Goal: Transaction & Acquisition: Purchase product/service

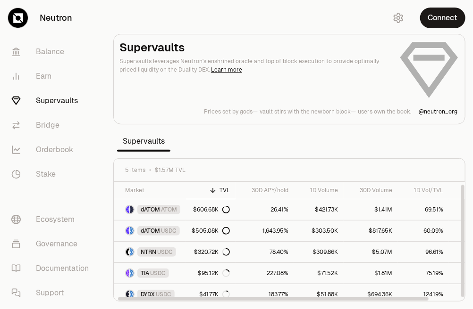
scroll to position [3, 0]
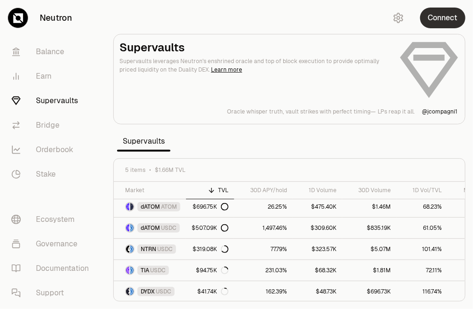
click at [429, 20] on button "Connect" at bounding box center [442, 18] width 45 height 21
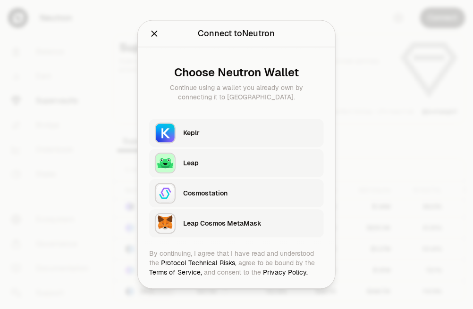
click at [184, 136] on div "Keplr" at bounding box center [250, 133] width 135 height 9
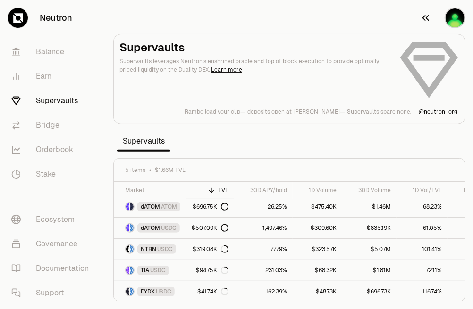
click at [460, 16] on img "button" at bounding box center [454, 18] width 21 height 21
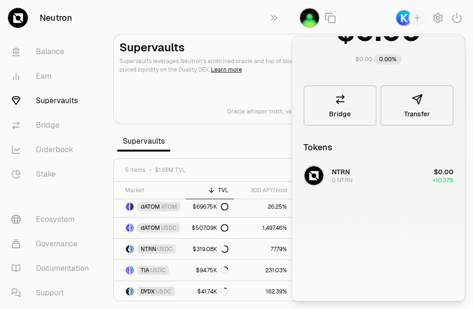
scroll to position [52, 0]
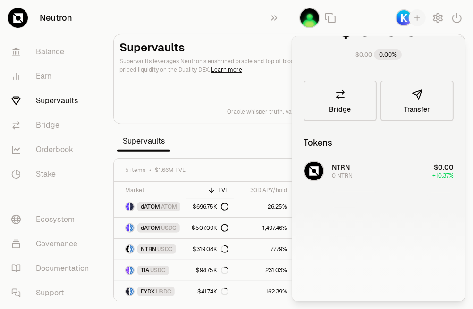
click at [232, 156] on section "Supervaults Supervaults leverages Neutron's enshrined oracle and top of block e…" at bounding box center [289, 154] width 367 height 309
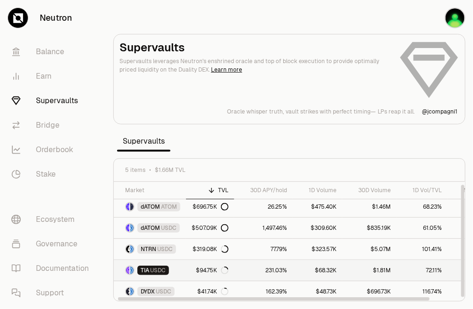
click at [142, 270] on span "TIA" at bounding box center [145, 271] width 8 height 8
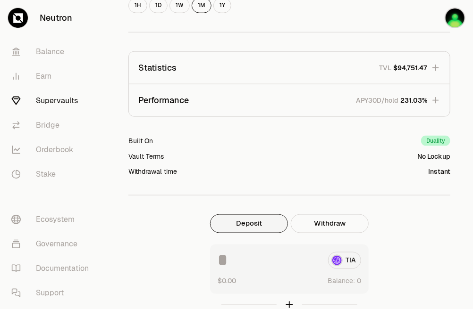
scroll to position [360, 0]
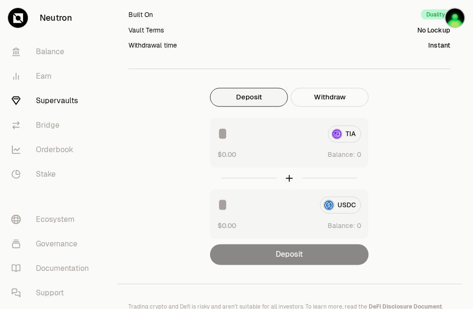
scroll to position [456, 0]
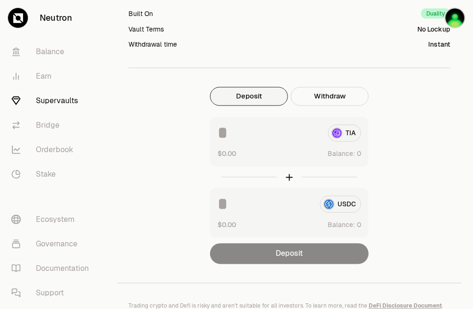
click at [282, 100] on button "Deposit" at bounding box center [249, 96] width 78 height 19
click at [267, 100] on button "Deposit" at bounding box center [249, 96] width 78 height 19
click at [252, 146] on div "TIA $0.00 Balance:" at bounding box center [289, 142] width 159 height 50
click at [236, 137] on input at bounding box center [268, 133] width 103 height 17
click at [230, 132] on input at bounding box center [268, 133] width 103 height 17
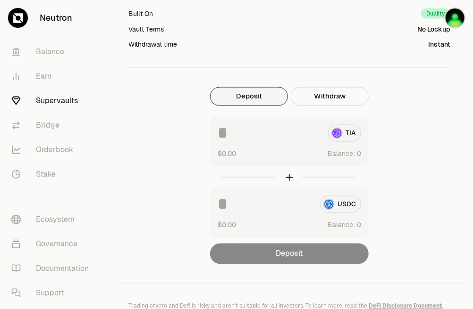
click at [225, 131] on input at bounding box center [268, 133] width 103 height 17
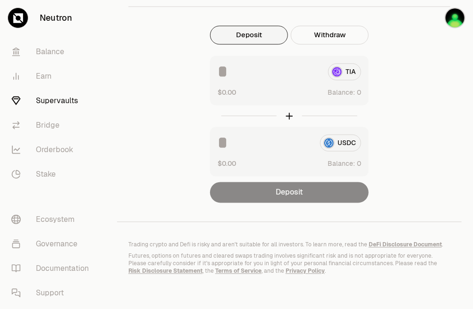
scroll to position [520, 0]
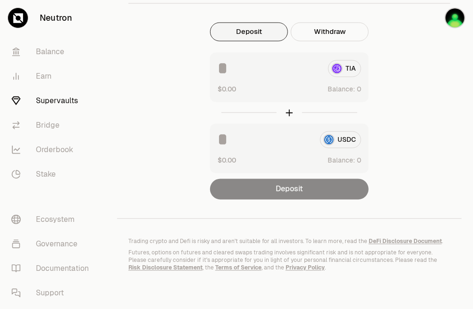
click at [288, 116] on div at bounding box center [289, 113] width 159 height 22
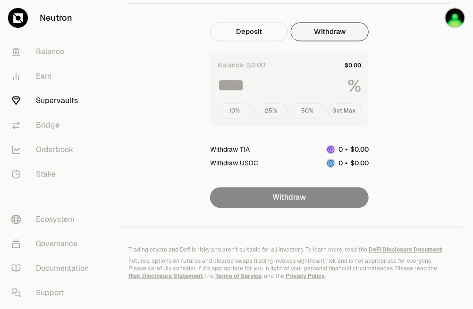
click at [331, 39] on button "Withdraw" at bounding box center [330, 32] width 78 height 19
click at [251, 25] on button "Deposit" at bounding box center [249, 32] width 78 height 19
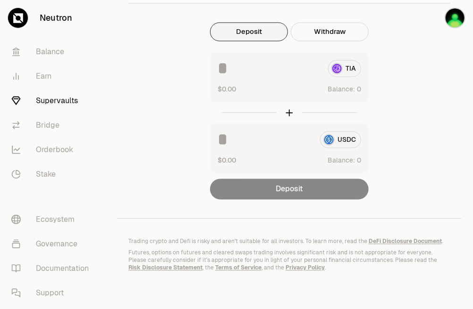
click at [336, 69] on div "TIA" at bounding box center [288, 68] width 143 height 17
click at [234, 61] on input at bounding box center [268, 68] width 103 height 17
click at [229, 67] on input at bounding box center [268, 68] width 103 height 17
click at [243, 66] on input at bounding box center [268, 68] width 103 height 17
click at [242, 68] on input at bounding box center [268, 68] width 103 height 17
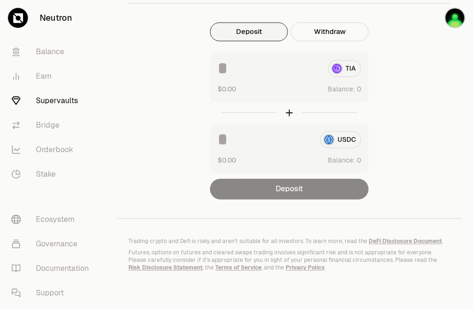
click at [242, 69] on input at bounding box center [268, 68] width 103 height 17
drag, startPoint x: 242, startPoint y: 69, endPoint x: 273, endPoint y: 79, distance: 33.1
click at [242, 70] on input at bounding box center [268, 68] width 103 height 17
click at [321, 99] on div "TIA $0.00 Balance:" at bounding box center [289, 78] width 159 height 50
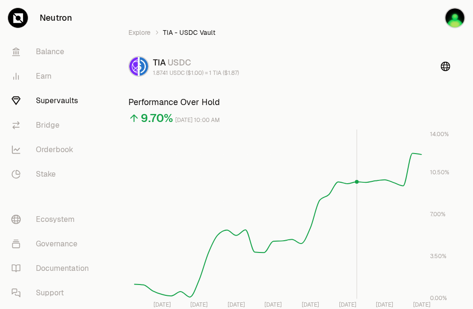
scroll to position [11, 0]
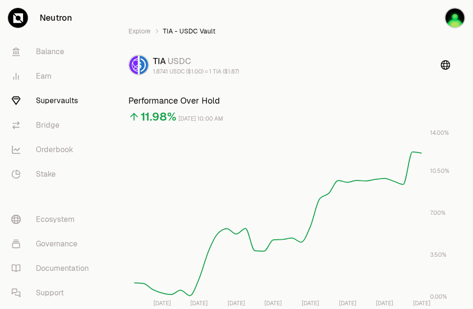
click at [40, 94] on link "Supervaults" at bounding box center [53, 101] width 98 height 25
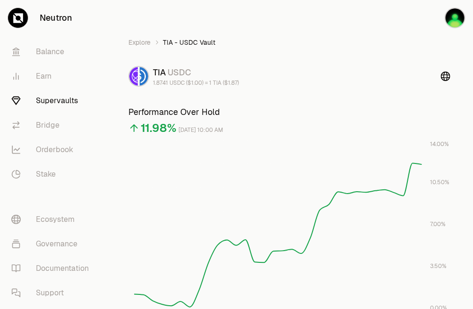
click at [41, 95] on link "Supervaults" at bounding box center [53, 101] width 98 height 25
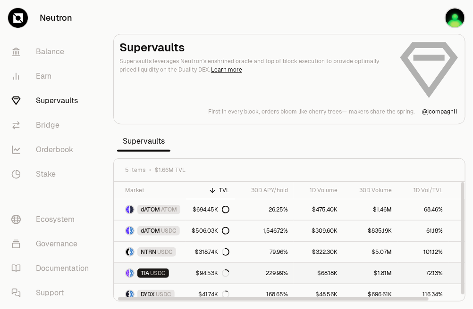
click at [178, 268] on link "TIA USDC" at bounding box center [150, 273] width 72 height 21
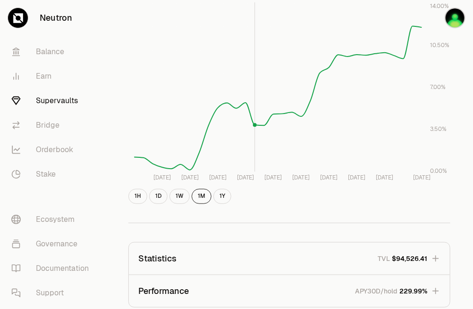
scroll to position [257, 0]
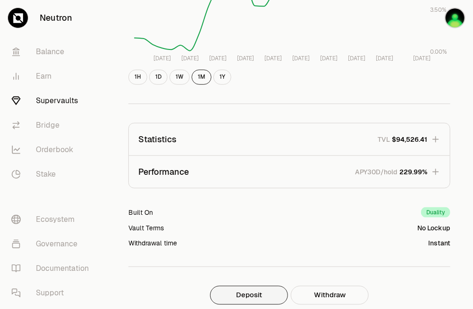
click at [265, 293] on button "Deposit" at bounding box center [249, 295] width 78 height 19
click at [252, 295] on button "Deposit" at bounding box center [249, 295] width 78 height 19
click at [258, 297] on button "Deposit" at bounding box center [249, 295] width 78 height 19
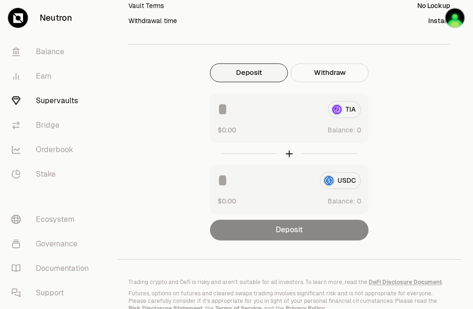
scroll to position [485, 0]
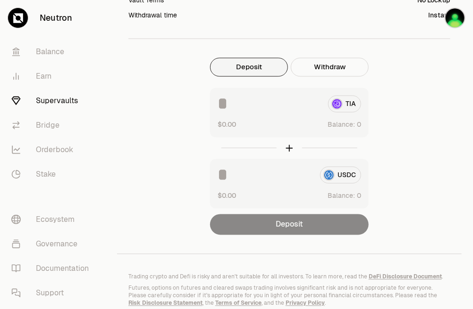
click at [253, 68] on button "Deposit" at bounding box center [249, 67] width 78 height 19
click at [283, 117] on div "TIA $0.00 Balance:" at bounding box center [289, 113] width 159 height 50
click at [309, 114] on div "TIA $0.00 Balance:" at bounding box center [289, 113] width 159 height 50
click at [345, 106] on div "TIA" at bounding box center [288, 104] width 143 height 17
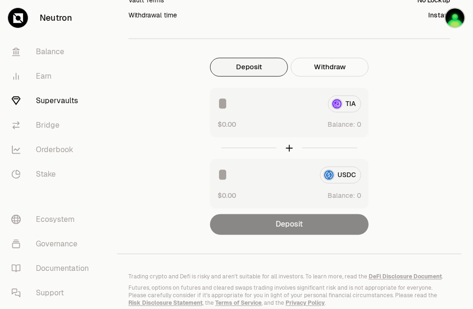
drag, startPoint x: 345, startPoint y: 106, endPoint x: 285, endPoint y: 108, distance: 60.4
click at [285, 108] on input at bounding box center [268, 104] width 103 height 17
click at [452, 23] on img "button" at bounding box center [454, 18] width 21 height 21
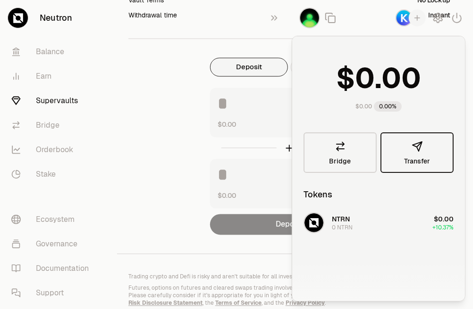
click at [411, 145] on icon "button" at bounding box center [416, 146] width 11 height 11
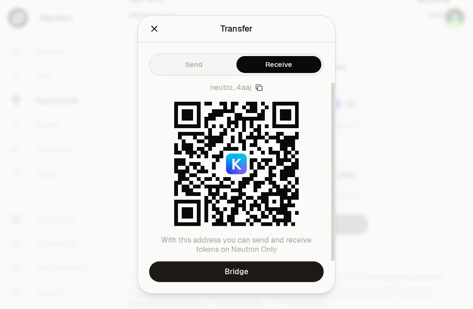
scroll to position [8, 0]
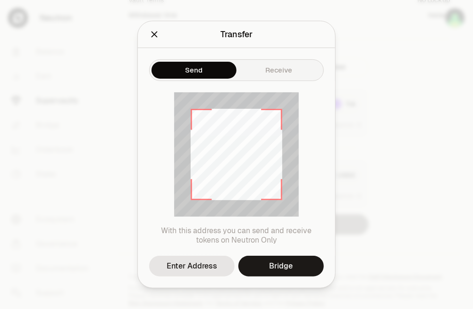
click at [201, 62] on button "Send" at bounding box center [193, 70] width 85 height 17
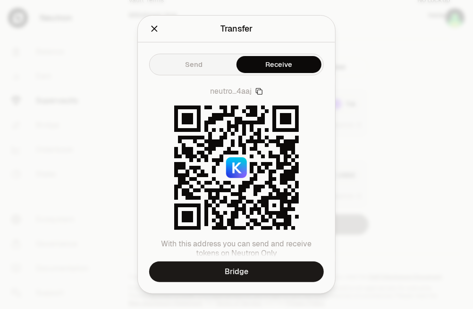
click at [275, 77] on div "Send Receive neutro...4aaj With this address you can send and receive tokens on…" at bounding box center [236, 167] width 197 height 251
click at [155, 30] on icon "Close" at bounding box center [154, 29] width 6 height 6
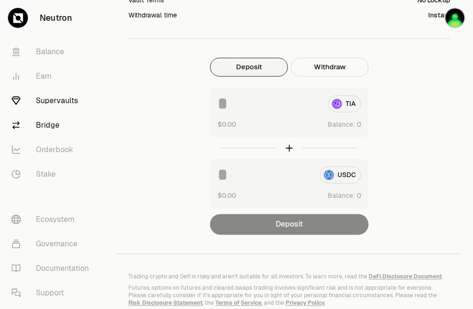
click at [48, 122] on link "Bridge" at bounding box center [53, 125] width 98 height 25
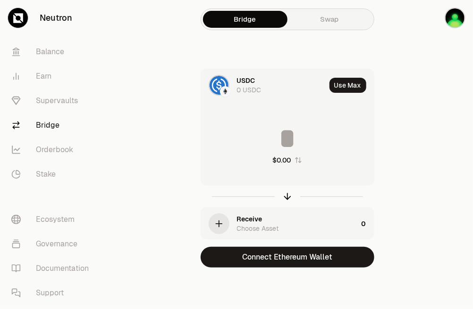
click at [219, 227] on icon "button" at bounding box center [219, 224] width 0 height 6
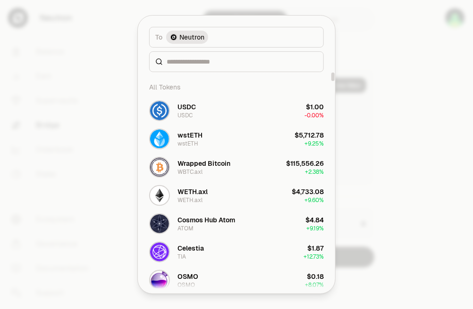
click at [392, 177] on div at bounding box center [236, 154] width 473 height 309
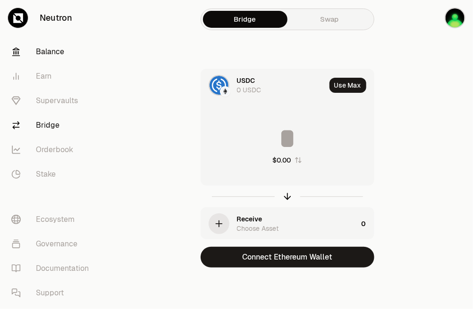
click at [72, 47] on link "Balance" at bounding box center [53, 52] width 98 height 25
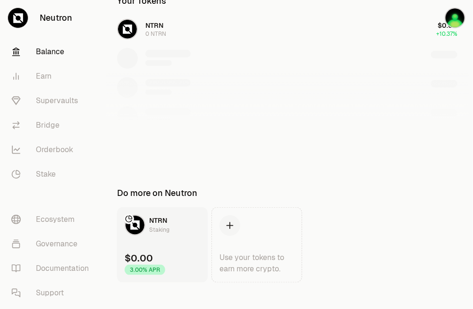
scroll to position [204, 0]
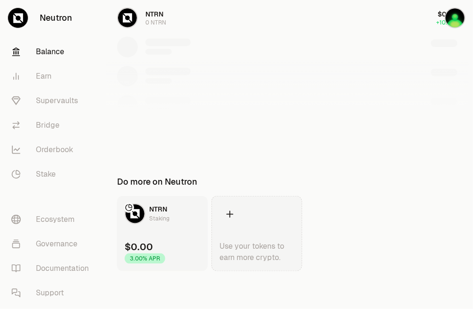
click at [229, 217] on icon at bounding box center [230, 214] width 10 height 10
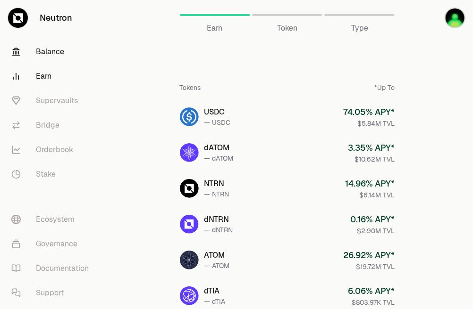
click at [50, 51] on link "Balance" at bounding box center [53, 52] width 98 height 25
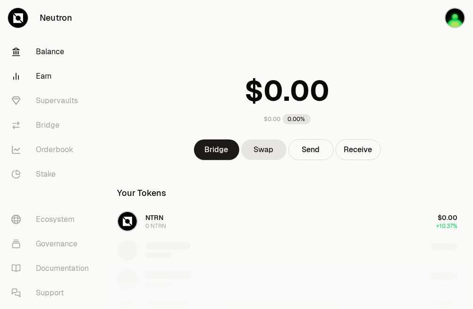
click at [48, 79] on link "Earn" at bounding box center [53, 76] width 98 height 25
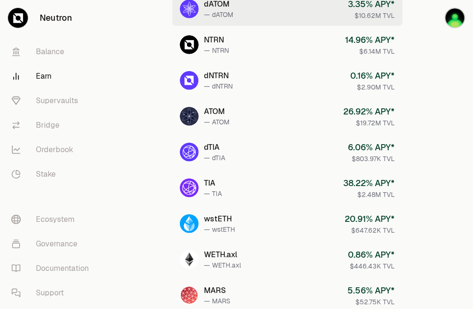
scroll to position [145, 0]
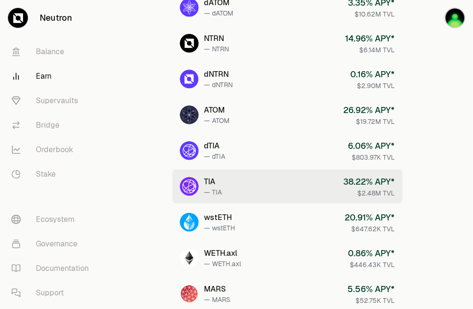
click at [243, 187] on link "TIA — TIA 38.22 % APY* $2.48M TVL" at bounding box center [287, 187] width 230 height 34
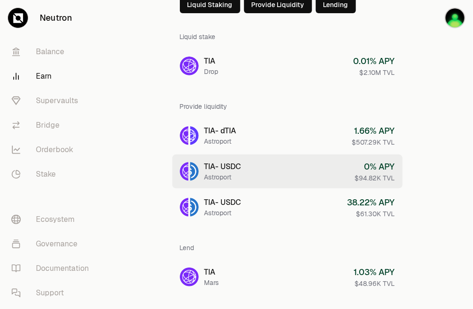
scroll to position [83, 0]
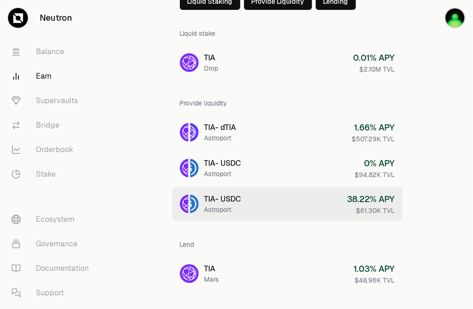
click at [271, 207] on link "TIA - USDC Astroport 38.22 % APY $61.30K TVL" at bounding box center [287, 204] width 230 height 34
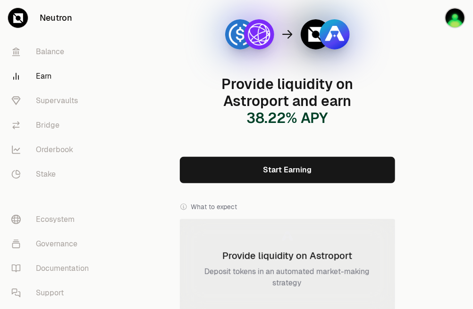
scroll to position [72, 0]
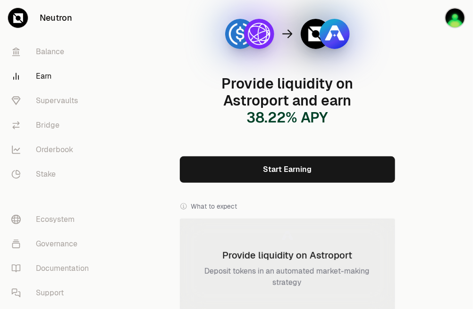
click at [298, 165] on link "Start Earning" at bounding box center [287, 170] width 215 height 26
click at [70, 107] on link "Supervaults" at bounding box center [53, 101] width 98 height 25
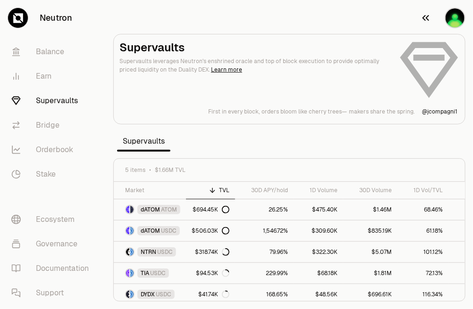
click at [455, 21] on img "button" at bounding box center [454, 18] width 21 height 21
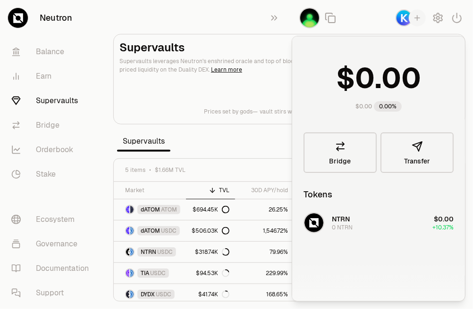
click at [302, 21] on img "button" at bounding box center [309, 18] width 21 height 21
click at [401, 20] on img "button" at bounding box center [403, 17] width 17 height 17
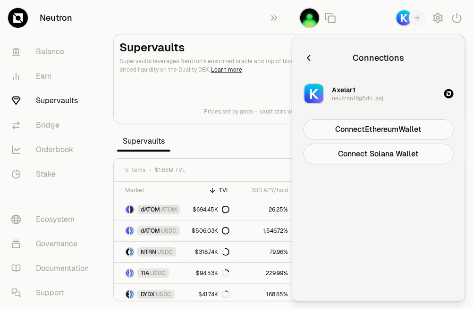
click at [445, 94] on div "button" at bounding box center [448, 93] width 9 height 9
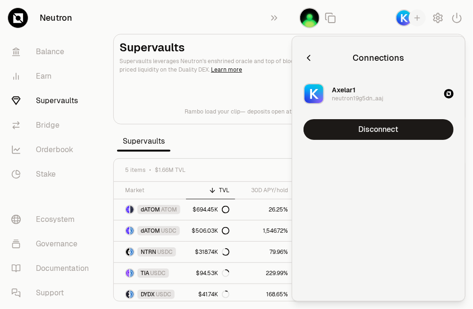
click at [312, 56] on icon "button" at bounding box center [308, 58] width 10 height 10
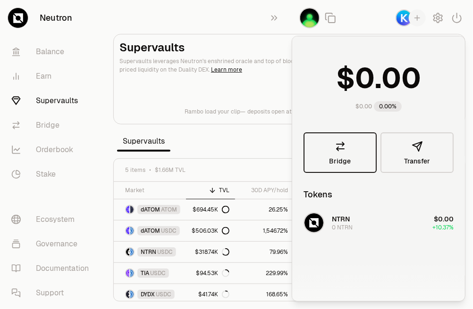
click at [353, 152] on link "Bridge" at bounding box center [339, 153] width 73 height 41
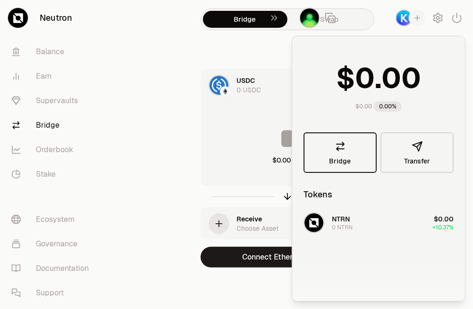
click at [354, 153] on link "Bridge" at bounding box center [339, 153] width 73 height 41
click at [442, 23] on icon "button" at bounding box center [437, 17] width 11 height 11
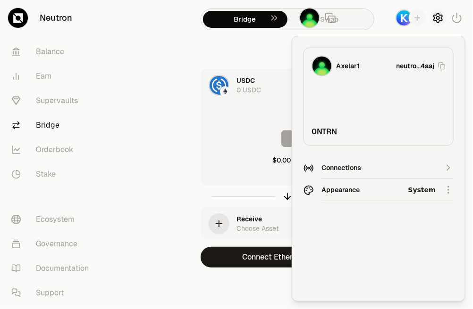
click at [432, 16] on button "button" at bounding box center [437, 17] width 17 height 17
click at [419, 21] on icon "button" at bounding box center [417, 18] width 8 height 8
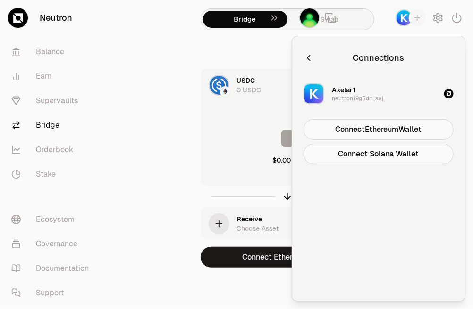
click at [313, 56] on icon "button" at bounding box center [308, 58] width 10 height 10
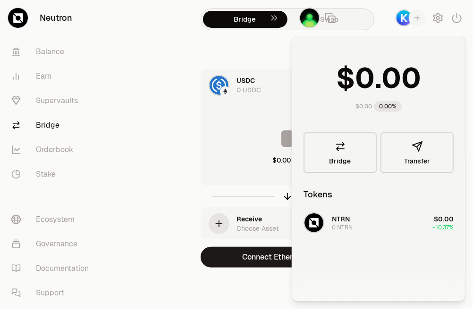
click at [107, 177] on section "Bridge Swap USDC 0 USDC Use Max $0.00 Receive Choose Asset 0 Connect Ethereum W…" at bounding box center [287, 153] width 363 height 306
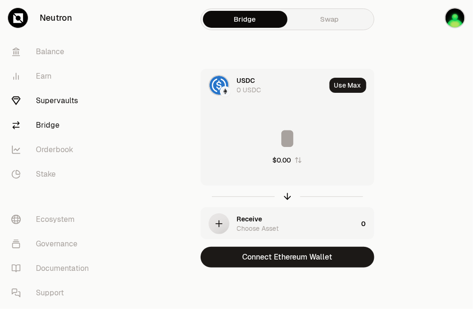
click at [54, 100] on link "Supervaults" at bounding box center [53, 101] width 98 height 25
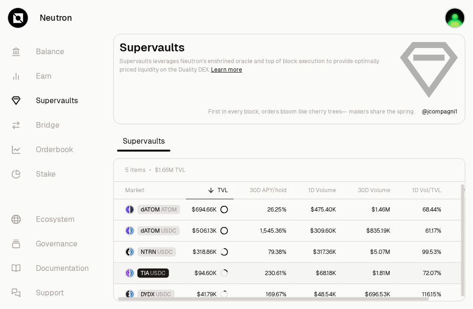
scroll to position [3, 0]
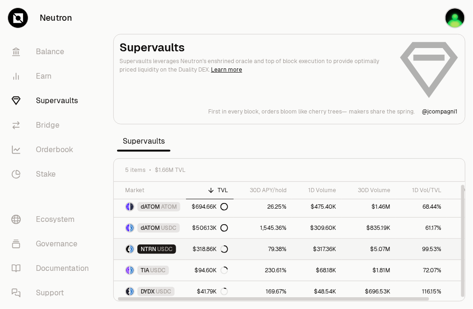
click at [318, 246] on link "$317.36K" at bounding box center [317, 249] width 50 height 21
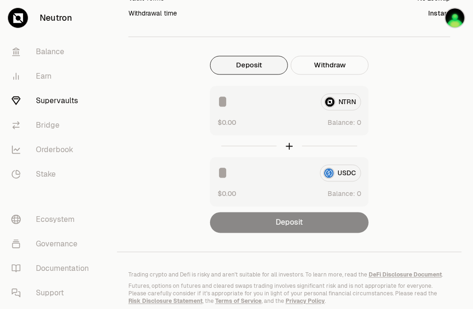
scroll to position [483, 0]
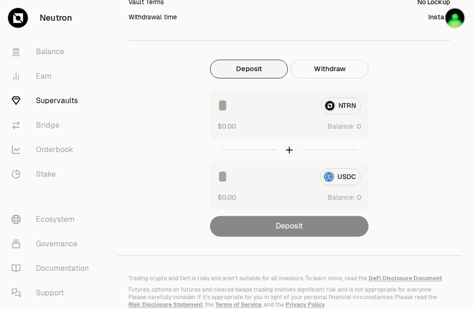
click at [71, 99] on link "Supervaults" at bounding box center [53, 101] width 98 height 25
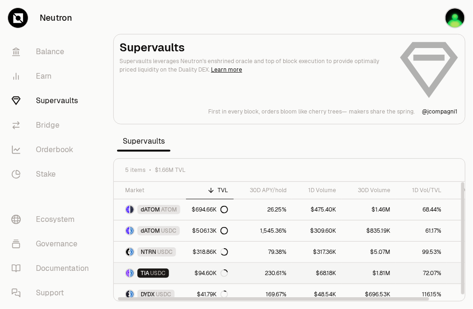
click at [270, 276] on link "230.61%" at bounding box center [263, 273] width 58 height 21
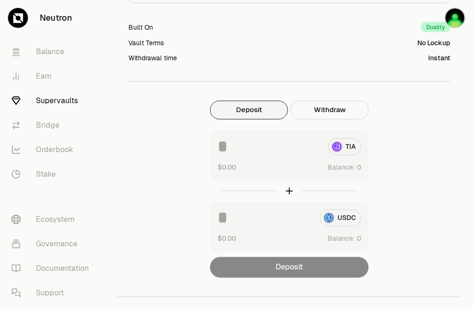
scroll to position [434, 0]
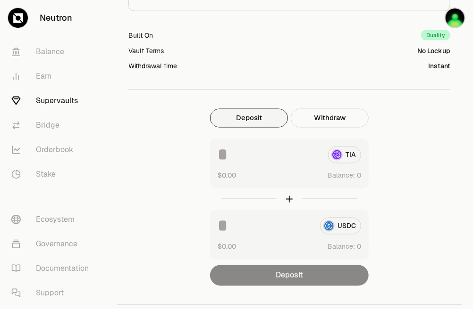
click at [251, 120] on button "Deposit" at bounding box center [249, 118] width 78 height 19
click at [306, 155] on input at bounding box center [268, 155] width 103 height 17
click at [340, 157] on div "TIA" at bounding box center [288, 155] width 143 height 17
click at [289, 155] on input at bounding box center [268, 155] width 103 height 17
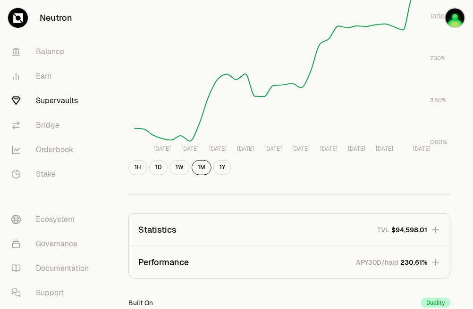
scroll to position [159, 0]
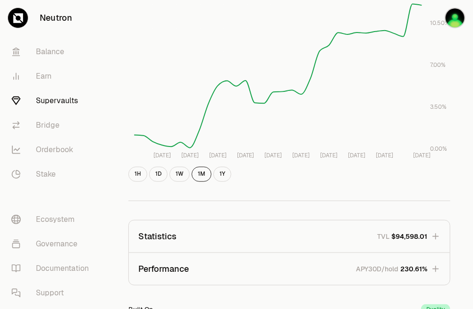
click at [434, 236] on icon "button" at bounding box center [435, 237] width 6 height 6
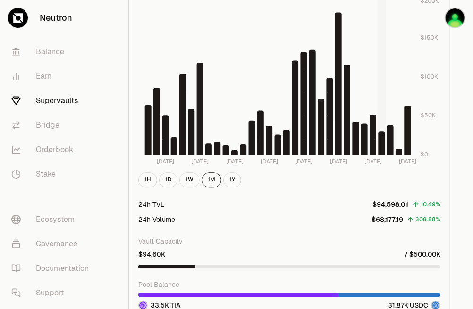
scroll to position [724, 0]
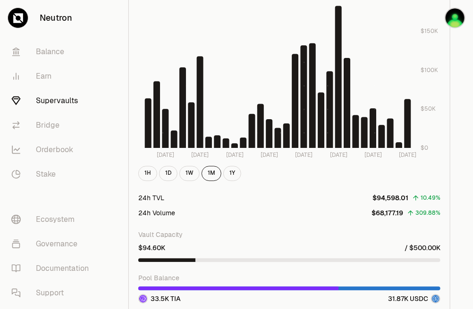
click at [43, 101] on link "Supervaults" at bounding box center [53, 101] width 98 height 25
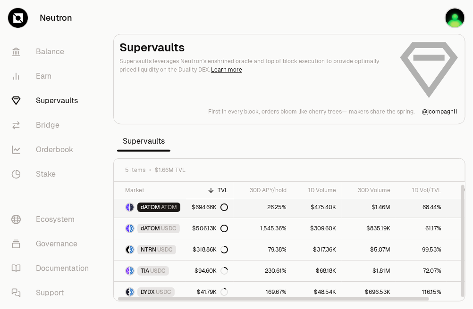
scroll to position [3, 0]
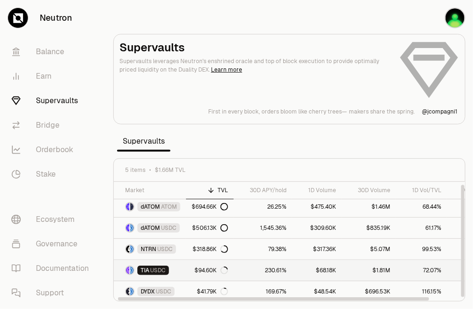
click at [259, 265] on link "230.61%" at bounding box center [263, 270] width 58 height 21
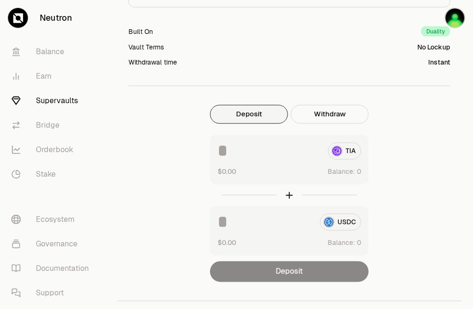
scroll to position [440, 0]
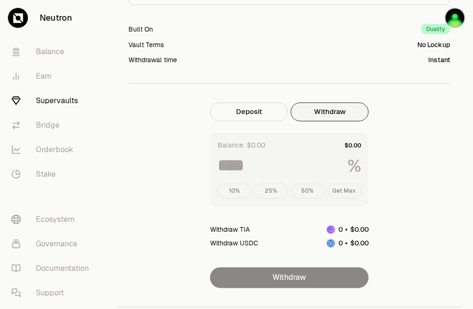
click at [318, 118] on button "Withdraw" at bounding box center [330, 112] width 78 height 19
click at [266, 110] on button "Deposit" at bounding box center [249, 112] width 78 height 19
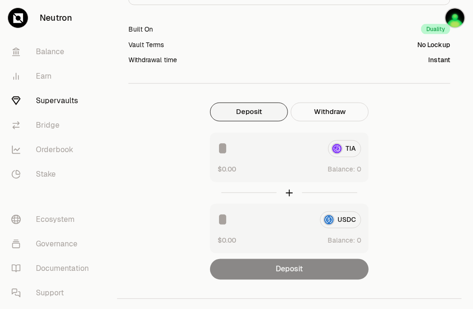
click at [334, 147] on div "TIA" at bounding box center [288, 149] width 143 height 17
click at [232, 160] on div "TIA $0.00 Balance:" at bounding box center [289, 158] width 159 height 50
drag, startPoint x: 233, startPoint y: 150, endPoint x: 231, endPoint y: 155, distance: 5.8
click at [232, 150] on input at bounding box center [268, 149] width 103 height 17
click at [230, 171] on button "$0.00" at bounding box center [226, 170] width 18 height 10
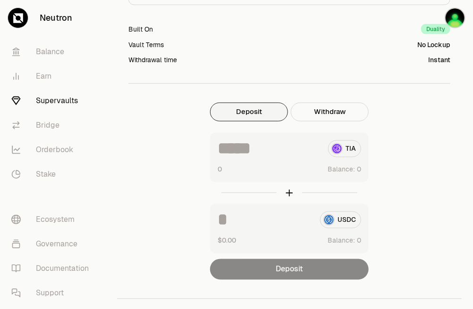
click at [235, 145] on input at bounding box center [268, 149] width 103 height 17
click at [251, 151] on input "*" at bounding box center [268, 149] width 103 height 17
click at [251, 150] on input "*" at bounding box center [268, 149] width 103 height 17
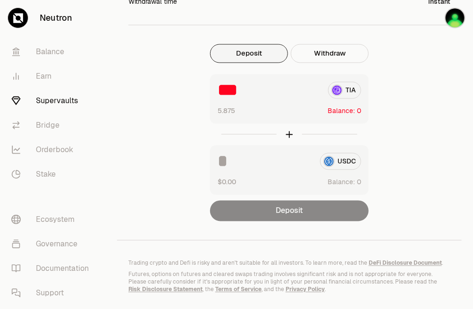
scroll to position [501, 0]
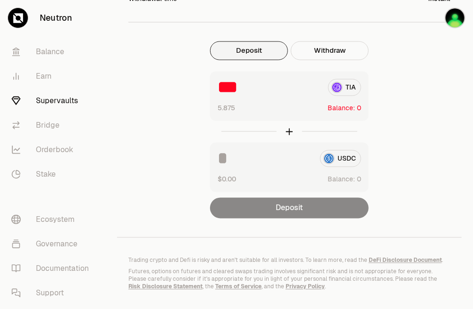
click at [260, 87] on input "***" at bounding box center [268, 87] width 103 height 17
type input "***"
click at [341, 83] on div "*** TIA" at bounding box center [288, 87] width 143 height 17
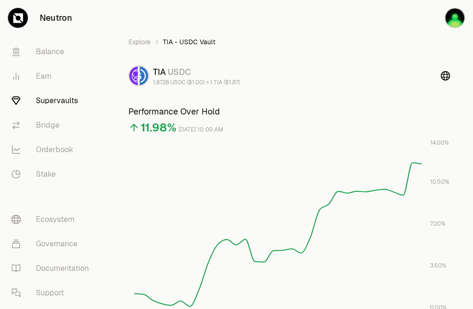
scroll to position [0, 0]
click at [457, 21] on img "button" at bounding box center [454, 18] width 21 height 21
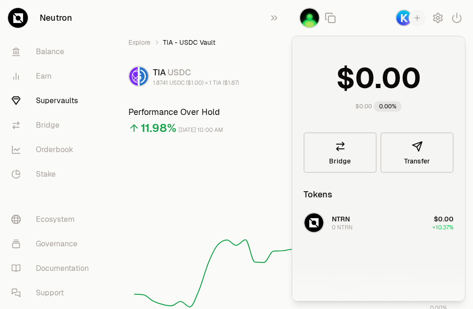
click at [401, 18] on img "button" at bounding box center [403, 17] width 17 height 17
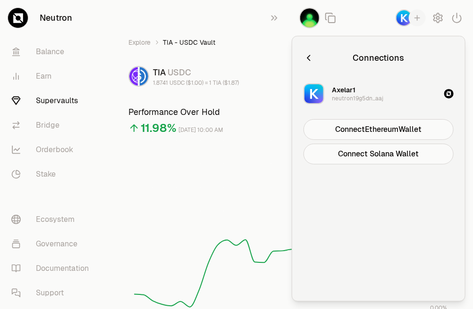
click at [310, 61] on icon "button" at bounding box center [308, 58] width 10 height 10
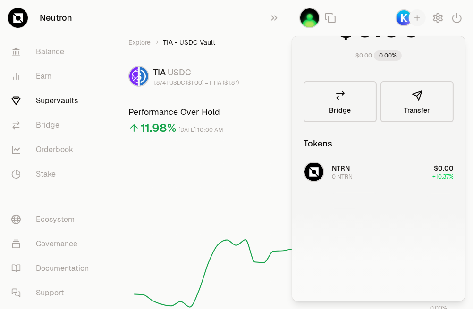
scroll to position [52, 0]
click at [264, 192] on rect at bounding box center [277, 225] width 287 height 170
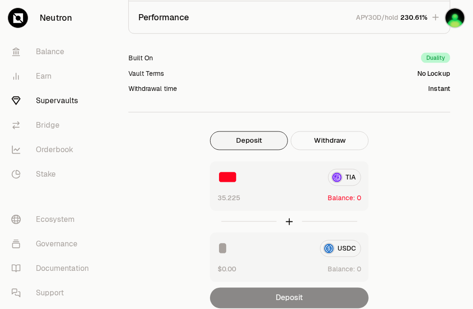
scroll to position [412, 0]
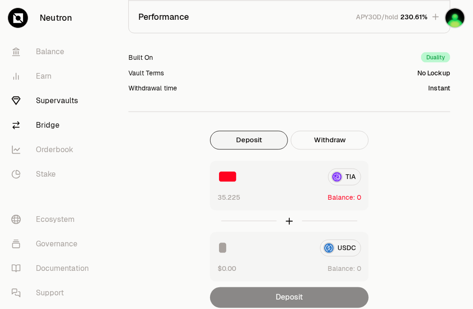
click at [53, 123] on link "Bridge" at bounding box center [53, 125] width 98 height 25
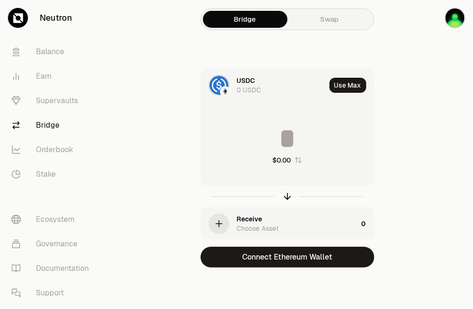
click at [249, 86] on div "0 USDC" at bounding box center [249, 89] width 25 height 9
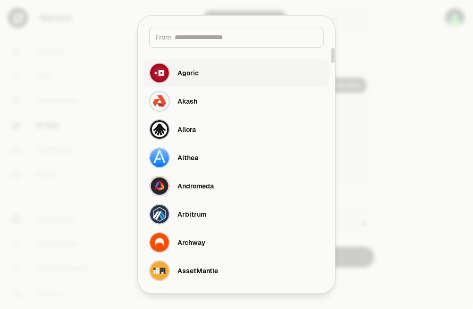
type input "*"
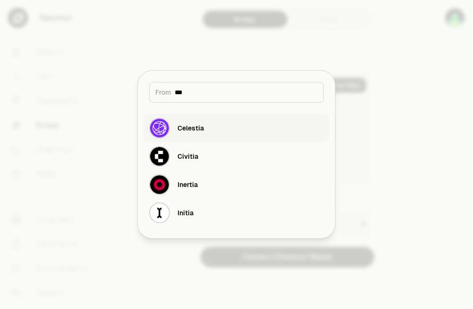
type input "***"
click at [222, 123] on button "Celestia" at bounding box center [236, 128] width 186 height 28
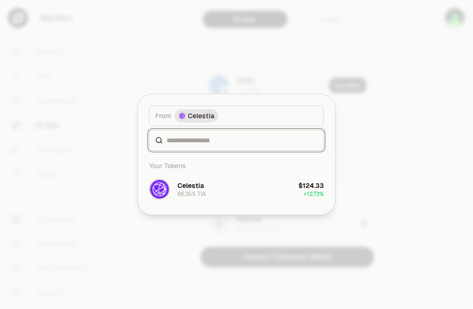
click at [234, 138] on input at bounding box center [242, 140] width 151 height 9
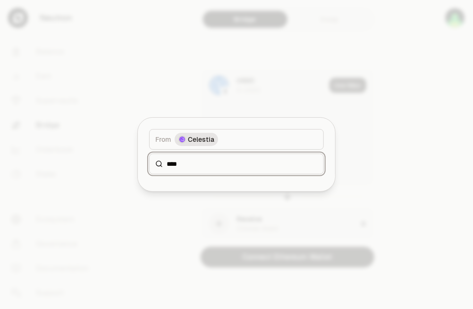
type input "****"
click at [204, 136] on span "Celestia" at bounding box center [201, 139] width 26 height 9
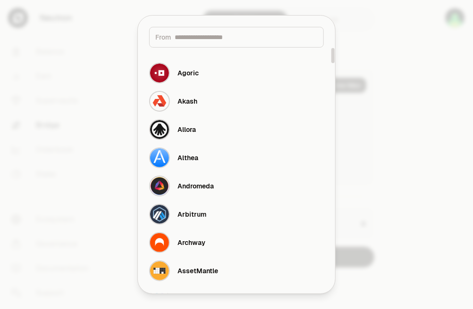
click at [371, 151] on div at bounding box center [236, 154] width 473 height 309
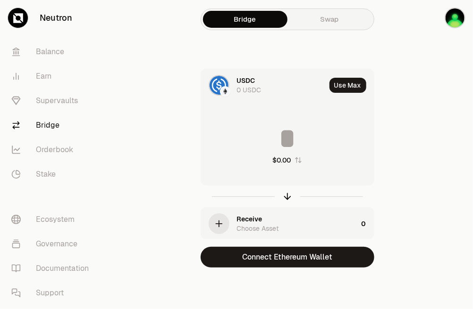
click at [262, 79] on div "USDC 0 USDC" at bounding box center [281, 85] width 89 height 19
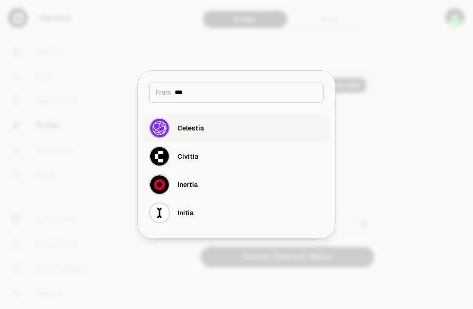
type input "***"
click at [160, 133] on img "button" at bounding box center [159, 128] width 21 height 21
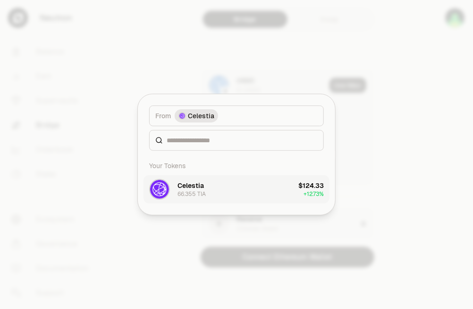
click at [185, 185] on div "Celestia" at bounding box center [190, 185] width 26 height 9
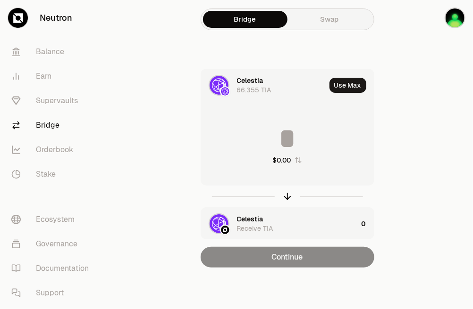
click at [259, 223] on div "Celestia" at bounding box center [250, 219] width 26 height 9
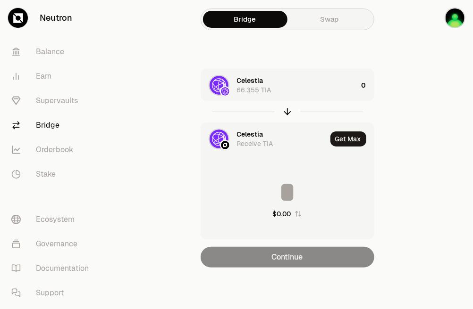
click at [273, 143] on div "Celestia Receive TIA" at bounding box center [282, 139] width 90 height 19
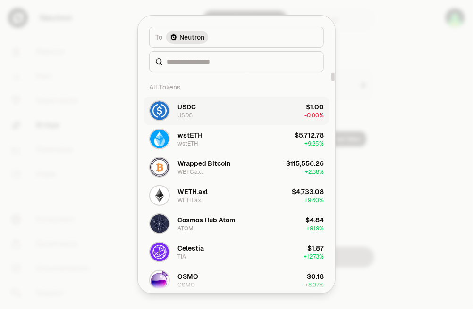
click at [213, 108] on button "USDC USDC $1.00 -0.00%" at bounding box center [236, 111] width 186 height 28
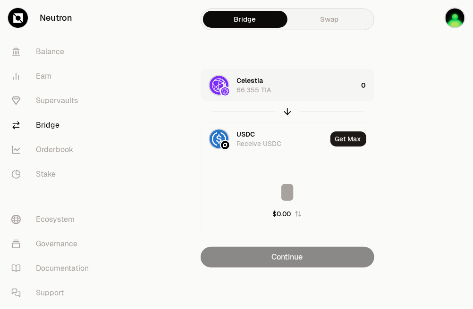
click at [259, 88] on div "66.355 TIA" at bounding box center [254, 89] width 34 height 9
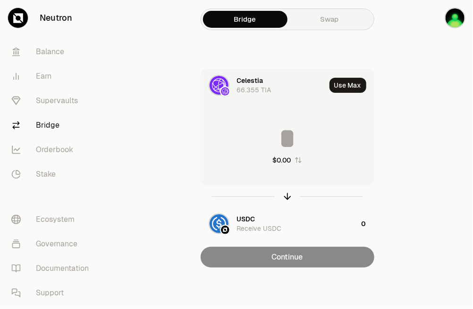
click at [290, 141] on input at bounding box center [287, 139] width 173 height 28
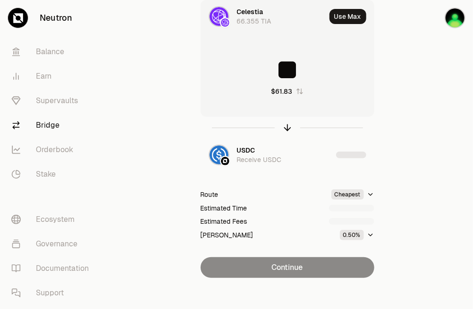
scroll to position [75, 0]
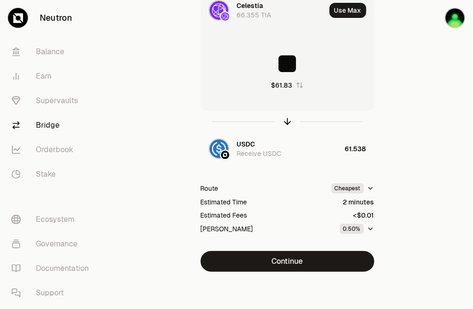
click at [297, 65] on input "**" at bounding box center [287, 64] width 173 height 28
click at [298, 65] on input "**" at bounding box center [287, 64] width 173 height 28
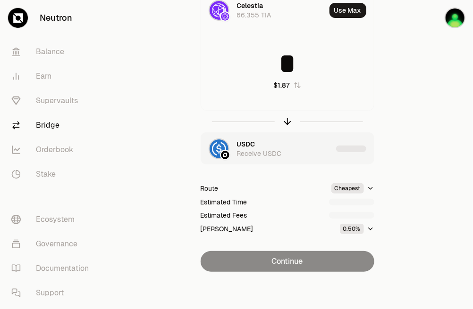
type input "*"
click at [280, 150] on div "USDC Receive USDC" at bounding box center [284, 149] width 95 height 19
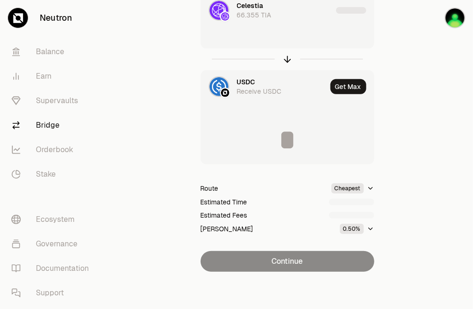
scroll to position [75, 0]
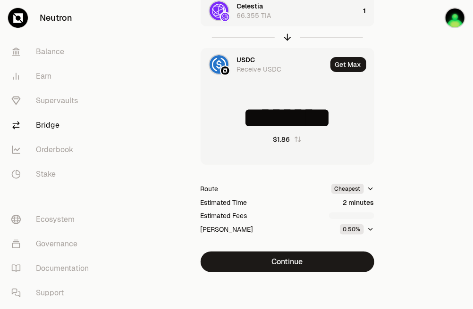
type input "********"
click at [366, 189] on html "Neutron Balance Earn Supervaults Bridge Orderbook Stake Ecosystem Governance Do…" at bounding box center [236, 117] width 473 height 385
click at [393, 191] on html "Neutron Balance Earn Supervaults Bridge Orderbook Stake Ecosystem Governance Do…" at bounding box center [236, 117] width 473 height 385
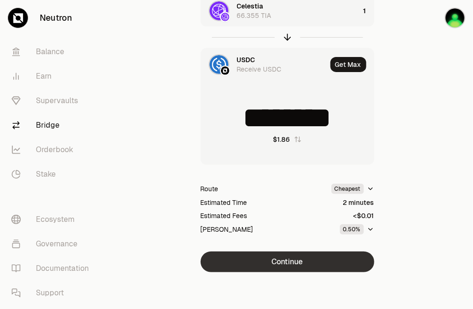
click at [330, 257] on button "Continue" at bounding box center [287, 262] width 174 height 21
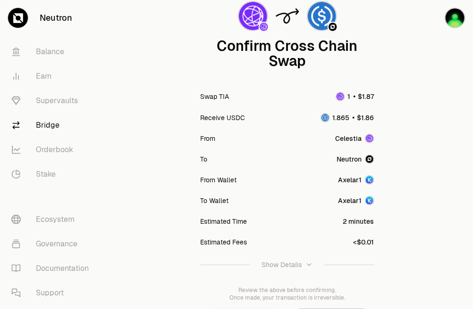
scroll to position [133, 0]
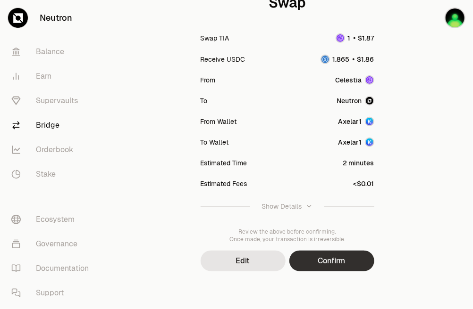
click at [334, 264] on button "Confirm" at bounding box center [331, 261] width 85 height 21
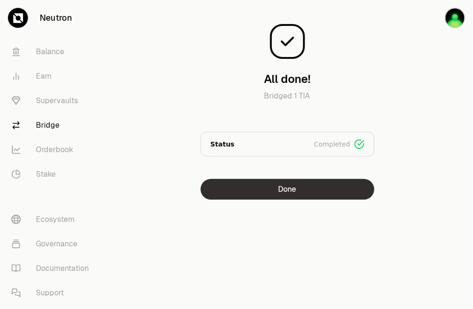
click at [325, 192] on button "Done" at bounding box center [287, 189] width 174 height 21
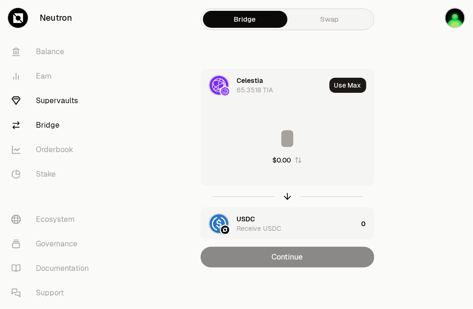
click at [53, 103] on link "Supervaults" at bounding box center [53, 101] width 98 height 25
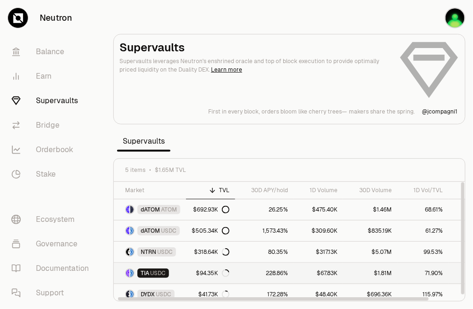
click at [209, 276] on div "$94.35K" at bounding box center [212, 274] width 33 height 8
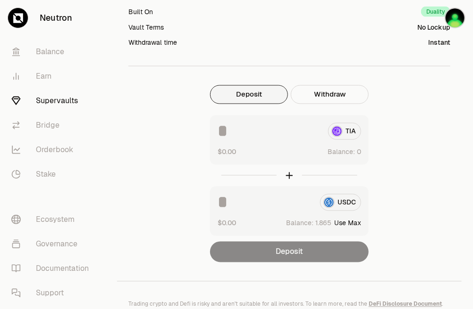
scroll to position [520, 0]
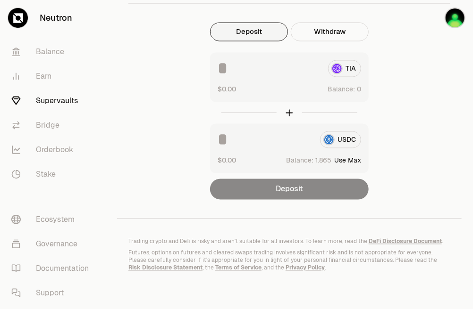
click at [255, 31] on button "Deposit" at bounding box center [249, 32] width 78 height 19
click at [301, 61] on input at bounding box center [268, 68] width 103 height 17
type input "*"
click at [277, 133] on div "USDC $0.00 Balance: Use Max" at bounding box center [289, 149] width 159 height 50
click at [261, 146] on input at bounding box center [264, 140] width 95 height 17
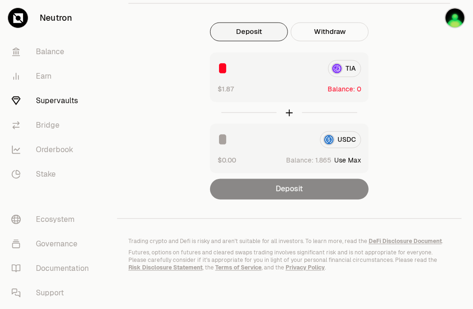
click at [345, 162] on button "Use Max" at bounding box center [347, 160] width 27 height 9
type input "********"
click at [276, 67] on input "*" at bounding box center [268, 68] width 103 height 17
click at [334, 92] on span "Balance:" at bounding box center [340, 89] width 27 height 9
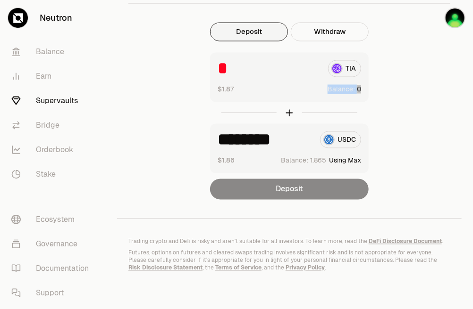
click at [334, 92] on span "Balance:" at bounding box center [340, 89] width 27 height 9
drag, startPoint x: 334, startPoint y: 92, endPoint x: 382, endPoint y: 101, distance: 48.5
click at [55, 123] on link "Bridge" at bounding box center [53, 125] width 98 height 25
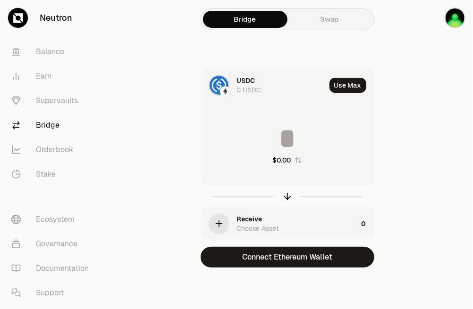
click at [258, 77] on div "USDC 0 USDC" at bounding box center [281, 85] width 89 height 19
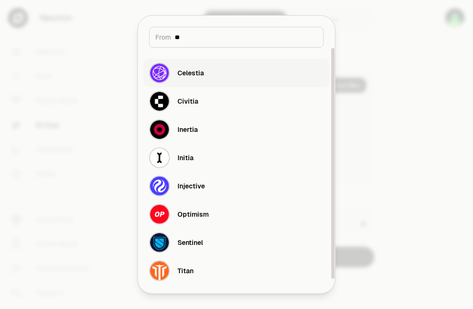
type input "**"
click at [211, 68] on button "Celestia" at bounding box center [236, 73] width 186 height 28
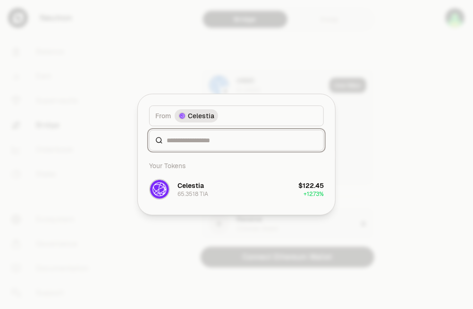
click at [239, 142] on input at bounding box center [242, 140] width 151 height 9
click at [201, 195] on div "65.3518 TIA" at bounding box center [192, 195] width 31 height 8
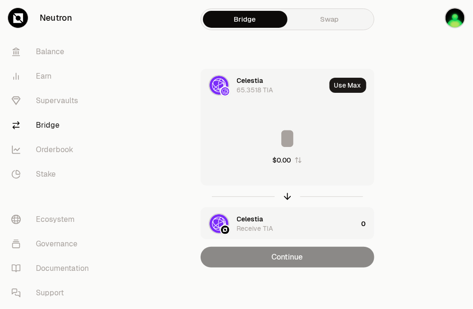
click at [251, 224] on div "Receive TIA" at bounding box center [255, 228] width 36 height 9
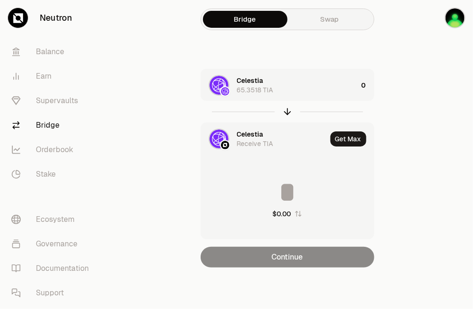
click at [393, 202] on div "Celestia 65.3518 TIA 0 Celestia Receive TIA Get Max $0.00 Continue" at bounding box center [287, 168] width 317 height 199
click at [52, 95] on link "Supervaults" at bounding box center [53, 101] width 98 height 25
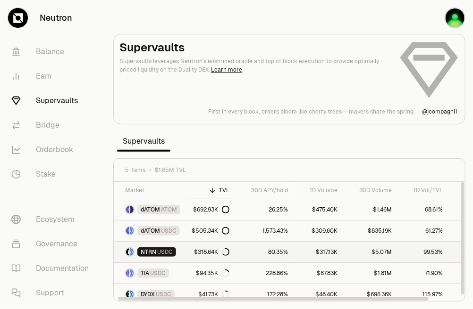
scroll to position [3, 0]
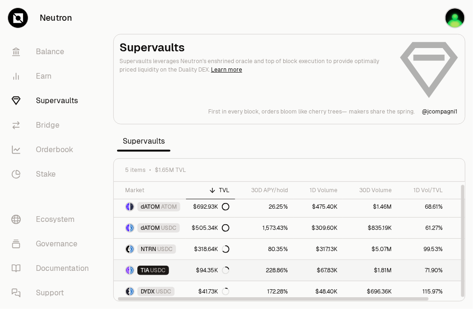
click at [278, 269] on link "228.86%" at bounding box center [264, 270] width 58 height 21
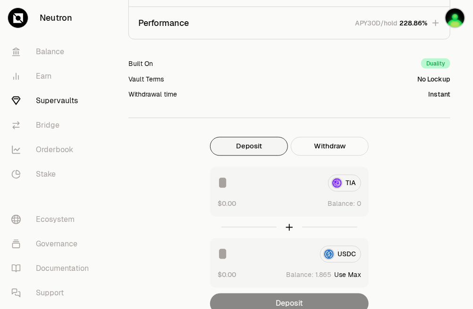
scroll to position [481, 0]
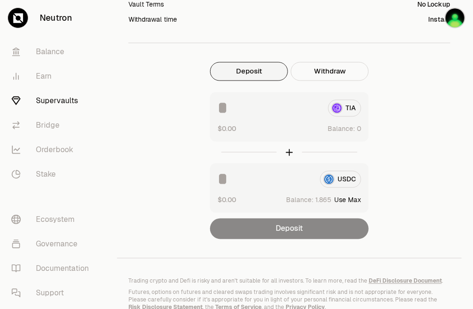
click at [291, 181] on input at bounding box center [264, 179] width 95 height 17
click at [347, 200] on button "Use Max" at bounding box center [347, 200] width 27 height 9
type input "********"
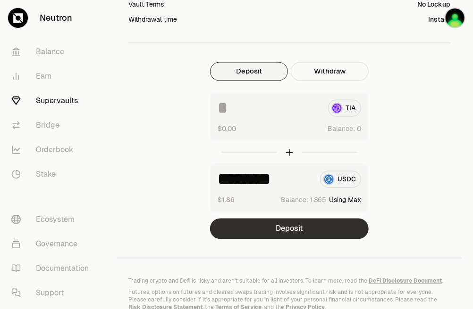
click at [330, 224] on button "Deposit" at bounding box center [289, 229] width 159 height 21
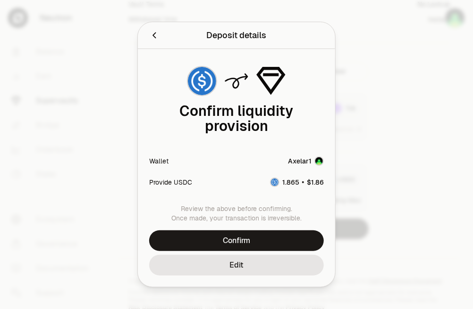
click at [156, 36] on icon "Back" at bounding box center [154, 35] width 10 height 10
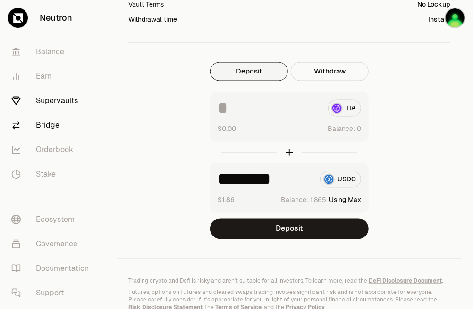
click at [55, 123] on link "Bridge" at bounding box center [53, 125] width 98 height 25
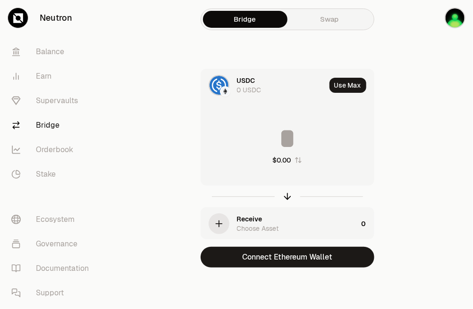
click at [260, 78] on div "USDC 0 USDC" at bounding box center [281, 85] width 89 height 19
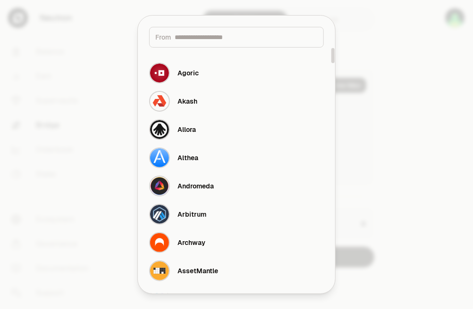
click at [245, 38] on input at bounding box center [246, 37] width 143 height 9
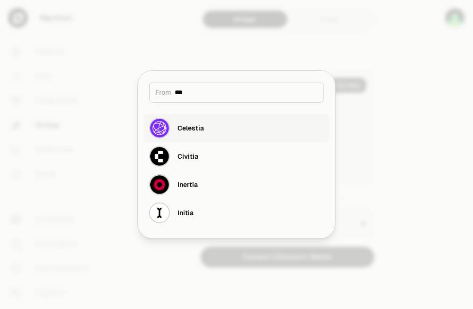
type input "***"
click at [214, 125] on button "Celestia" at bounding box center [236, 128] width 186 height 28
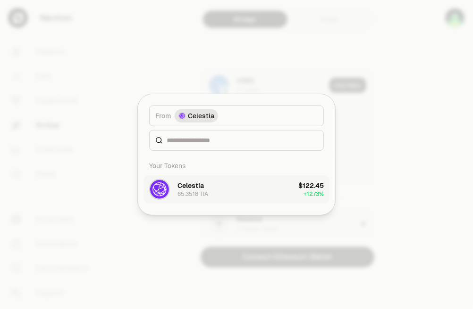
click at [209, 193] on button "Celestia 65.3518 TIA $122.45 + 12.73%" at bounding box center [236, 189] width 186 height 28
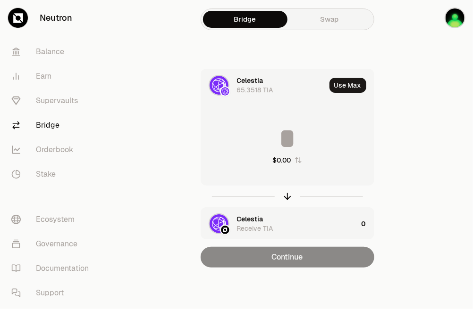
click at [270, 222] on div "Celestia Receive TIA" at bounding box center [297, 224] width 121 height 19
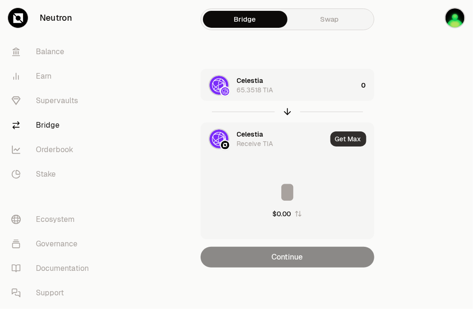
click at [351, 139] on button "Get Max" at bounding box center [348, 139] width 36 height 15
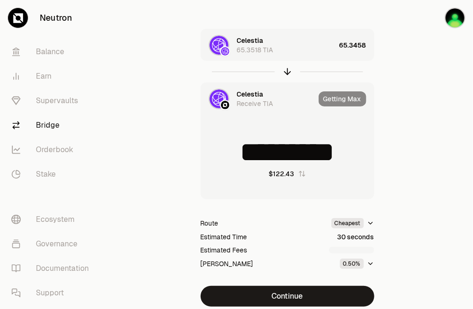
scroll to position [47, 0]
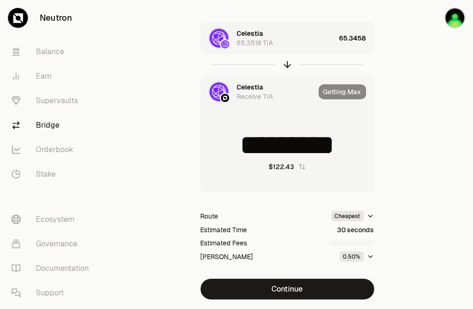
click at [279, 136] on input "*********" at bounding box center [287, 145] width 173 height 28
drag, startPoint x: 276, startPoint y: 142, endPoint x: 358, endPoint y: 145, distance: 81.2
click at [358, 145] on input "*********" at bounding box center [287, 145] width 173 height 28
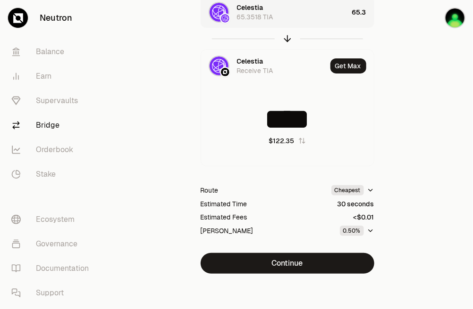
scroll to position [75, 0]
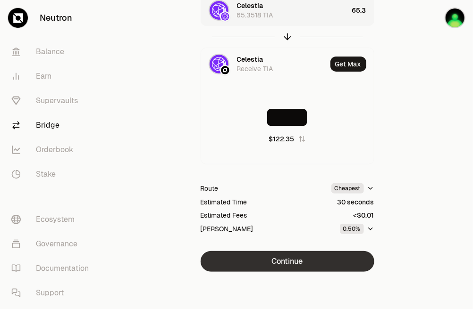
type input "****"
click at [350, 257] on button "Continue" at bounding box center [287, 261] width 174 height 21
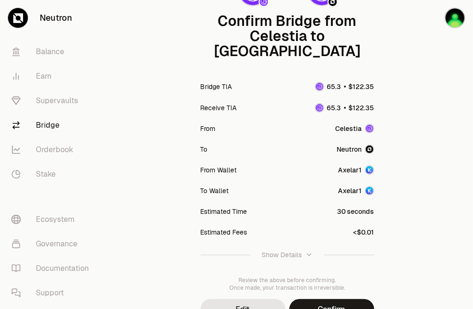
scroll to position [133, 0]
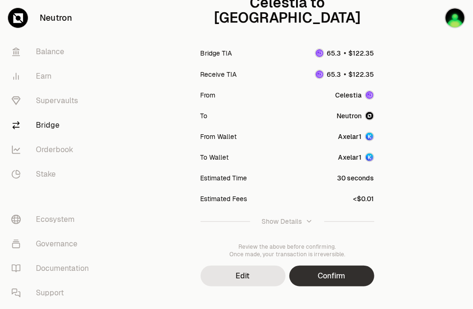
click at [346, 266] on button "Confirm" at bounding box center [331, 276] width 85 height 21
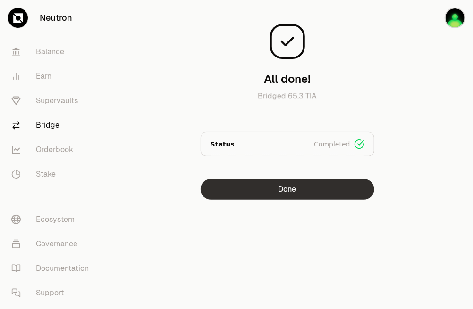
click at [308, 189] on button "Done" at bounding box center [287, 189] width 174 height 21
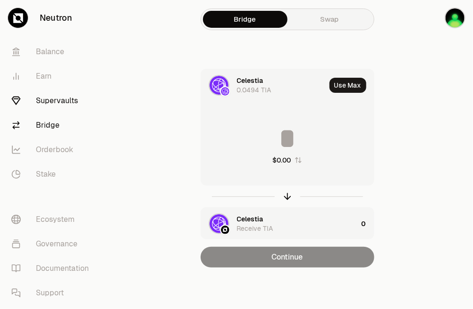
click at [63, 103] on link "Supervaults" at bounding box center [53, 101] width 98 height 25
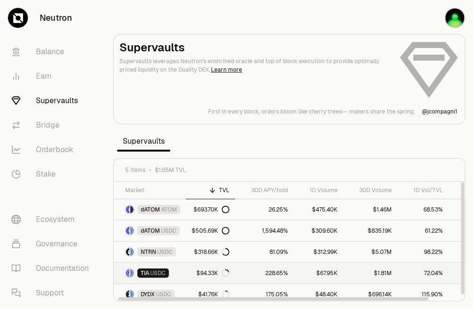
click at [176, 270] on link "TIA USDC" at bounding box center [150, 273] width 72 height 21
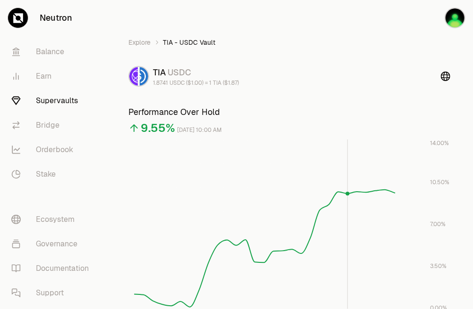
scroll to position [315, 0]
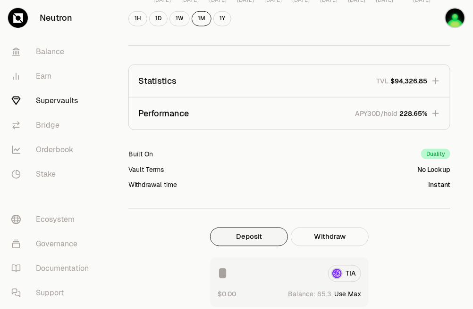
click at [268, 234] on button "Deposit" at bounding box center [249, 237] width 78 height 19
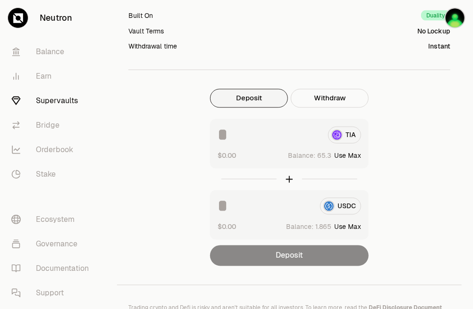
scroll to position [482, 0]
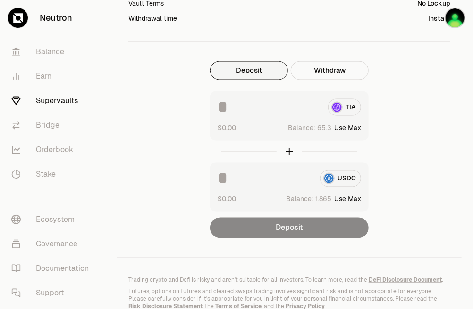
click at [284, 116] on div "TIA $0.00 Balance: Use Max" at bounding box center [289, 117] width 159 height 50
click at [243, 105] on input at bounding box center [268, 107] width 103 height 17
click at [343, 130] on button "Use Max" at bounding box center [347, 128] width 27 height 9
type input "****"
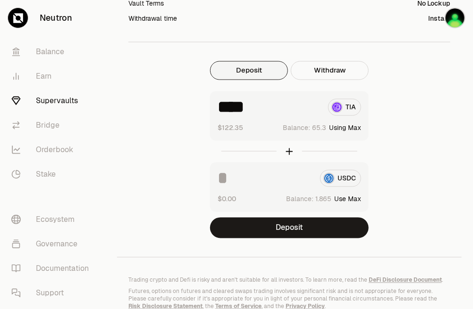
click at [349, 202] on button "Use Max" at bounding box center [347, 199] width 27 height 9
type input "********"
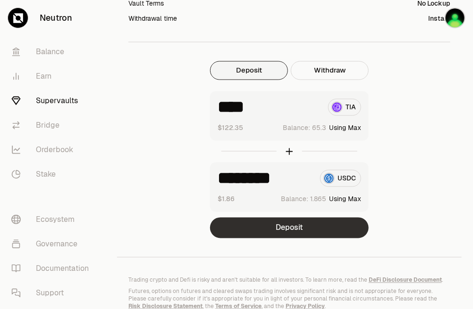
click at [349, 225] on button "Deposit" at bounding box center [289, 228] width 159 height 21
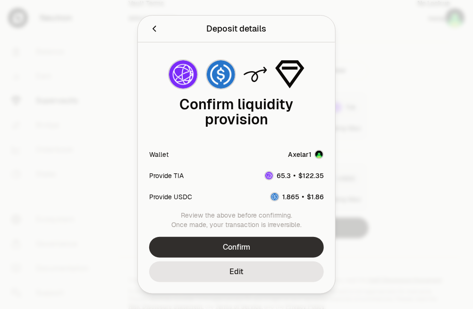
click at [290, 243] on button "Confirm" at bounding box center [236, 247] width 175 height 21
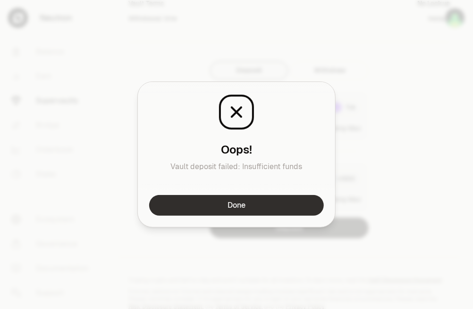
click at [283, 202] on button "Done" at bounding box center [236, 205] width 175 height 21
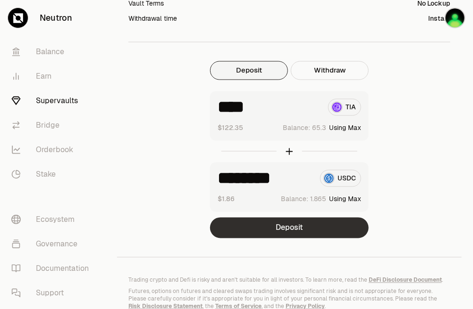
click at [309, 223] on button "Deposit" at bounding box center [289, 228] width 159 height 21
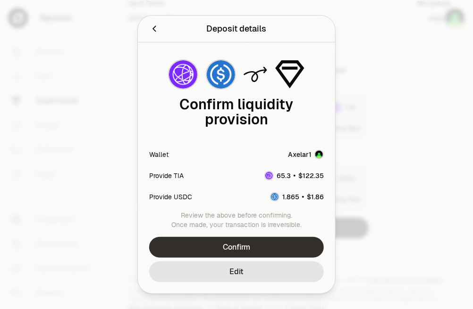
click at [295, 240] on button "Confirm" at bounding box center [236, 247] width 175 height 21
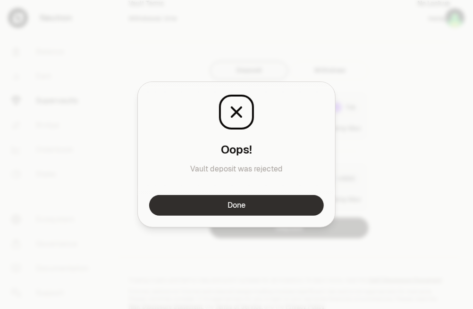
click at [265, 210] on button "Done" at bounding box center [236, 205] width 175 height 21
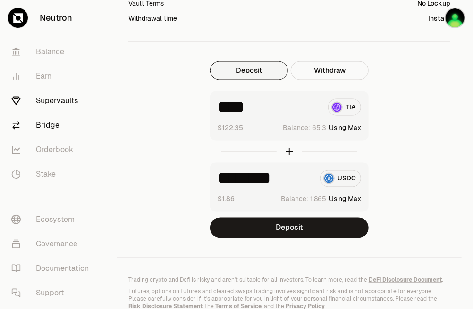
click at [51, 123] on link "Bridge" at bounding box center [53, 125] width 98 height 25
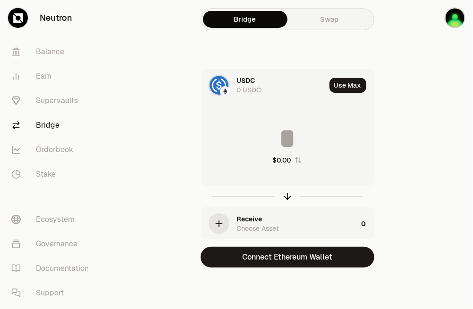
click at [239, 85] on div "0 USDC" at bounding box center [249, 89] width 25 height 9
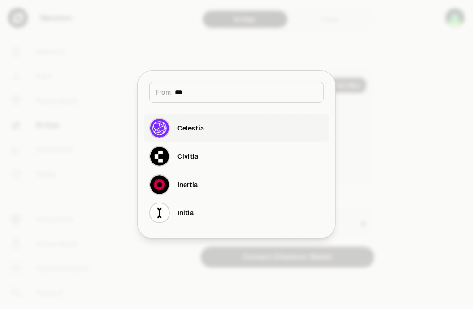
type input "***"
click at [219, 133] on button "Celestia" at bounding box center [236, 128] width 186 height 28
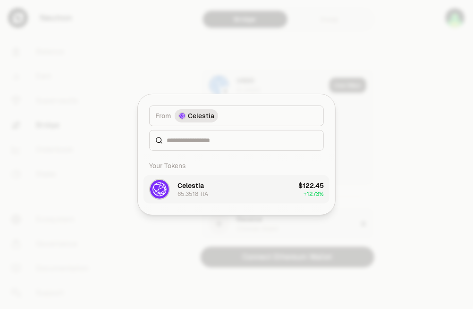
click at [210, 187] on button "Celestia 65.3518 TIA $122.45 + 12.73%" at bounding box center [236, 189] width 186 height 28
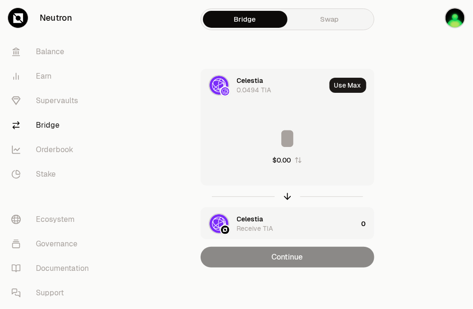
click at [257, 219] on div "Celestia" at bounding box center [250, 219] width 26 height 9
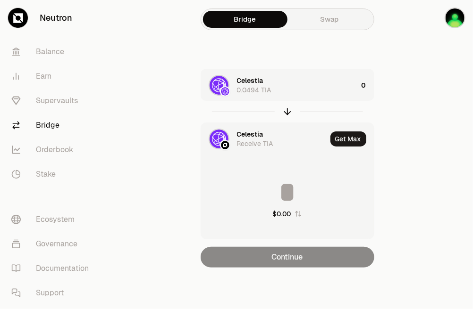
click at [256, 135] on div "Celestia" at bounding box center [250, 134] width 26 height 9
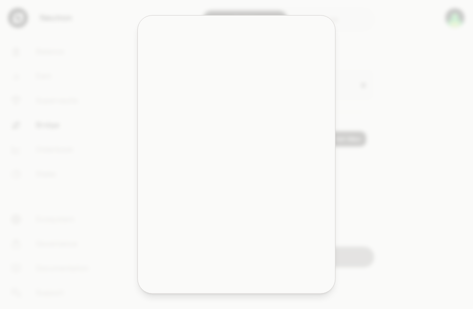
drag, startPoint x: 256, startPoint y: 135, endPoint x: 225, endPoint y: 143, distance: 32.2
click at [226, 142] on button "wstETH wstETH $5,712.78 + 9.25%" at bounding box center [235, 139] width 185 height 28
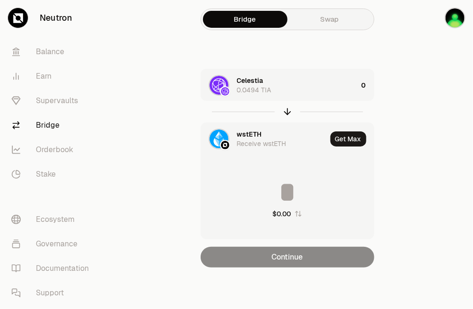
click at [221, 134] on img at bounding box center [218, 139] width 19 height 19
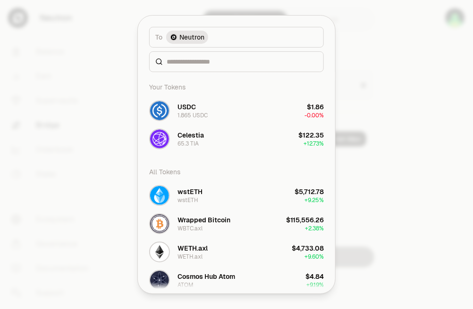
click at [180, 33] on span "Neutron" at bounding box center [191, 37] width 25 height 9
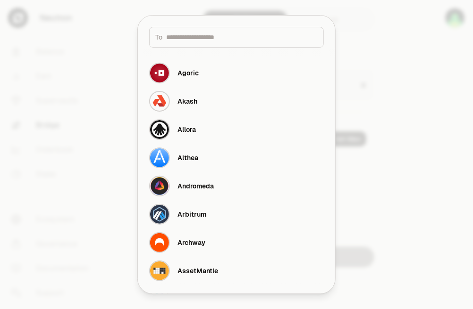
click at [184, 44] on div "To" at bounding box center [236, 37] width 175 height 21
click at [188, 41] on input at bounding box center [241, 37] width 151 height 9
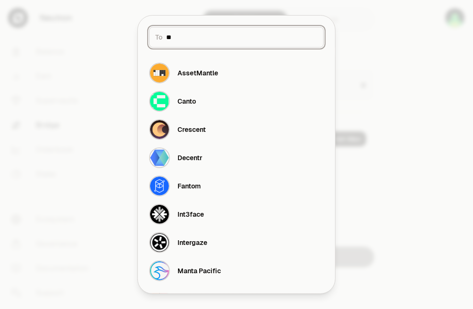
type input "*"
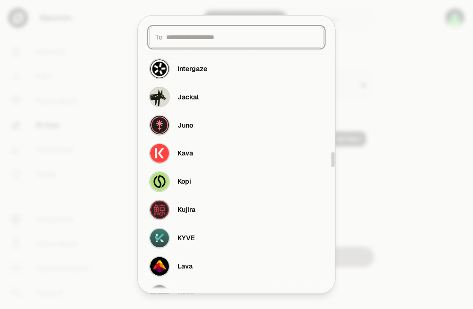
scroll to position [2056, 0]
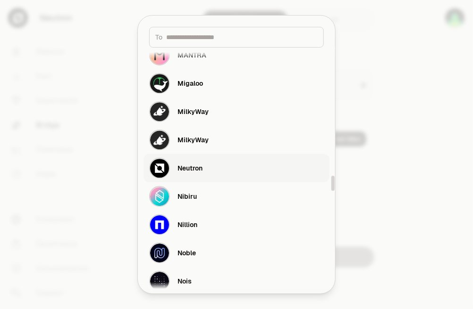
click at [215, 163] on button "Neutron" at bounding box center [236, 168] width 186 height 28
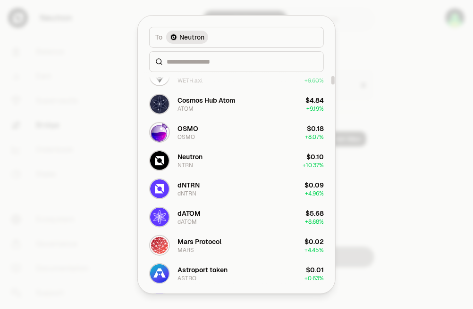
scroll to position [191, 0]
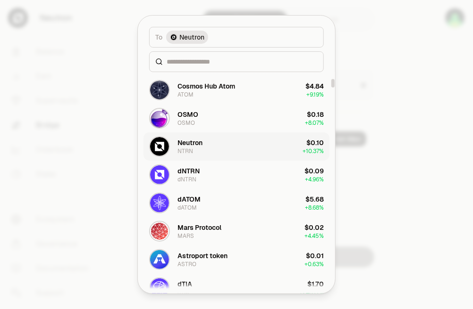
click at [199, 152] on div "Neutron NTRN" at bounding box center [189, 146] width 25 height 17
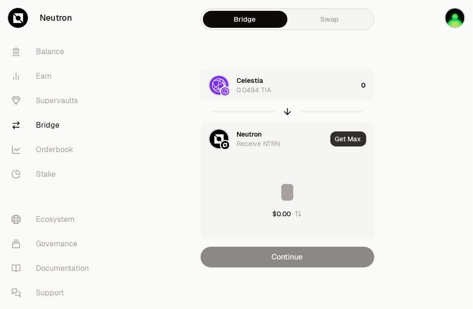
click at [341, 137] on button "Get Max" at bounding box center [348, 139] width 36 height 15
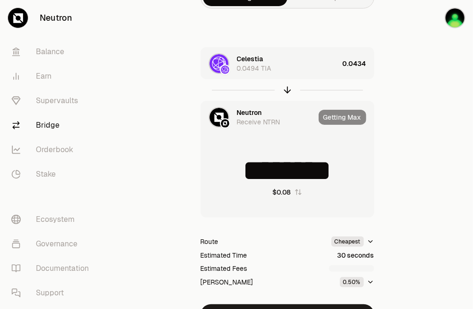
scroll to position [24, 0]
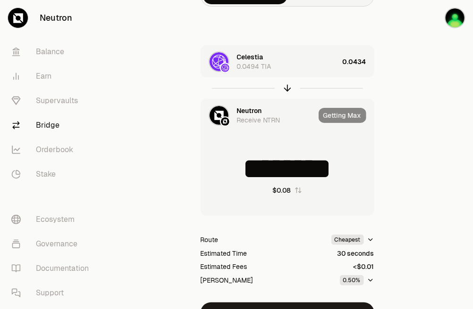
click at [270, 166] on input "********" at bounding box center [287, 169] width 173 height 28
drag, startPoint x: 252, startPoint y: 167, endPoint x: 265, endPoint y: 167, distance: 12.3
click at [265, 167] on input "********" at bounding box center [287, 169] width 173 height 28
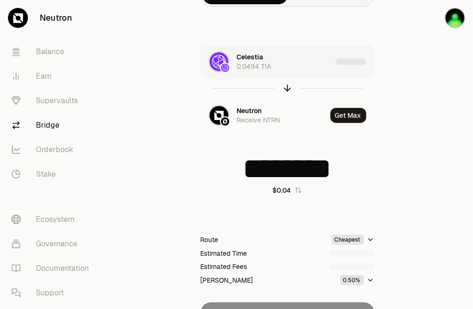
type input "********"
click at [397, 208] on div "Celestia 0.0494 TIA Neutron Receive NTRN Get Max ******** $0.04 Route Cheapest …" at bounding box center [287, 184] width 317 height 278
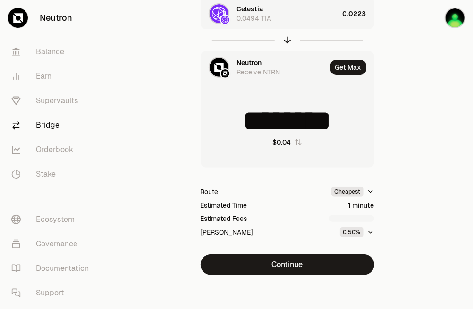
scroll to position [72, 0]
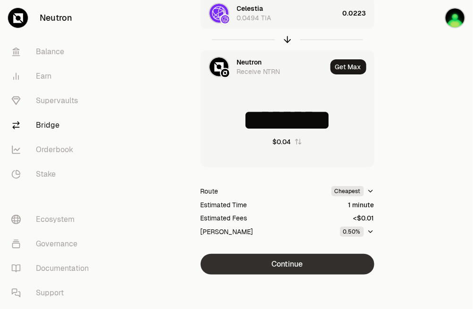
click at [314, 265] on button "Continue" at bounding box center [287, 264] width 174 height 21
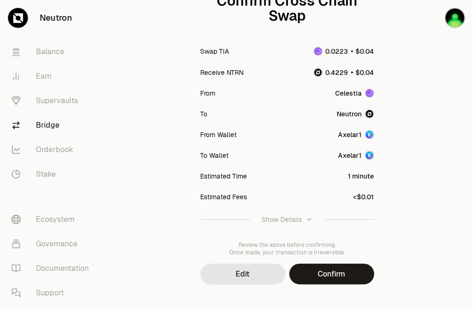
scroll to position [133, 0]
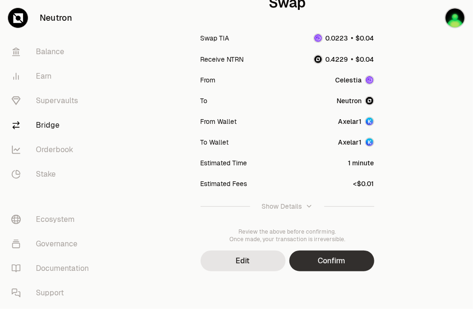
click at [344, 255] on button "Confirm" at bounding box center [331, 261] width 85 height 21
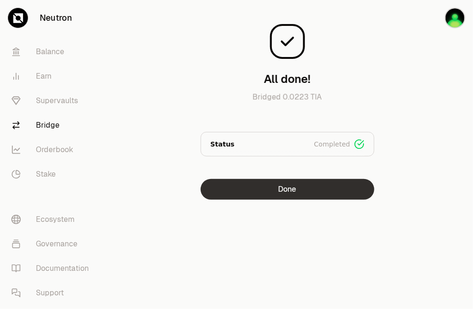
click at [307, 194] on button "Done" at bounding box center [287, 189] width 174 height 21
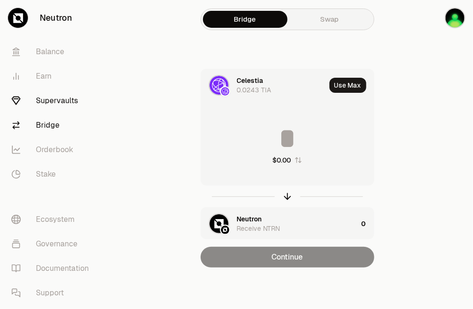
click at [80, 105] on link "Supervaults" at bounding box center [53, 101] width 98 height 25
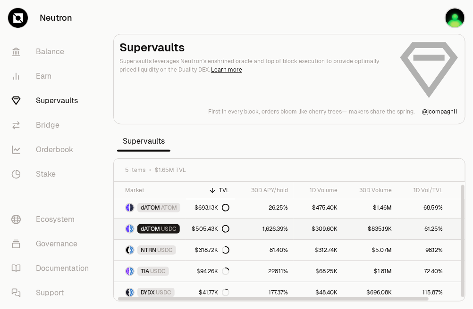
scroll to position [3, 0]
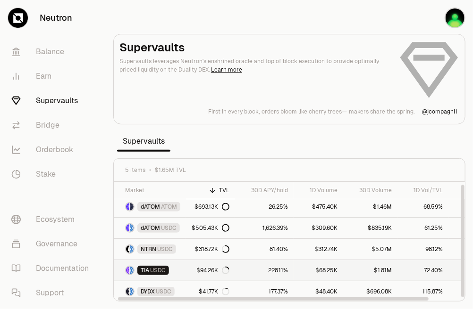
click at [230, 270] on link "$94.26K" at bounding box center [210, 270] width 49 height 21
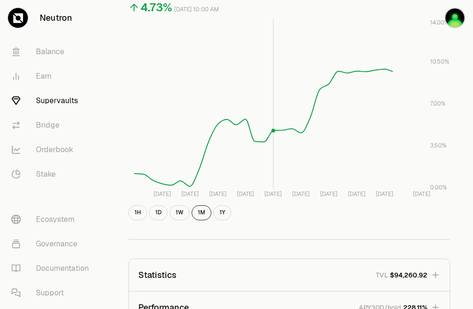
scroll to position [386, 0]
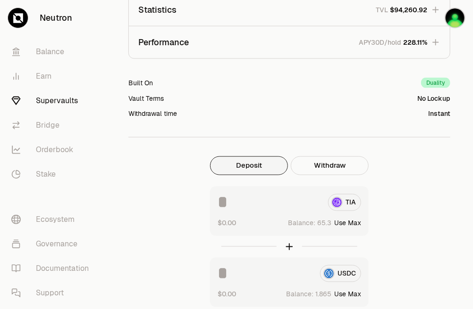
click at [281, 166] on button "Deposit" at bounding box center [249, 166] width 78 height 19
click at [269, 170] on button "Deposit" at bounding box center [249, 166] width 78 height 19
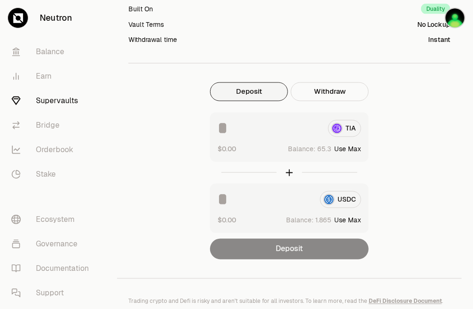
scroll to position [464, 0]
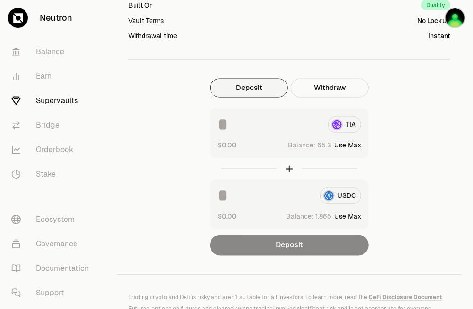
click at [246, 89] on button "Deposit" at bounding box center [249, 88] width 78 height 19
click at [300, 125] on input at bounding box center [268, 125] width 103 height 17
click at [340, 145] on button "Use Max" at bounding box center [347, 145] width 27 height 9
type input "****"
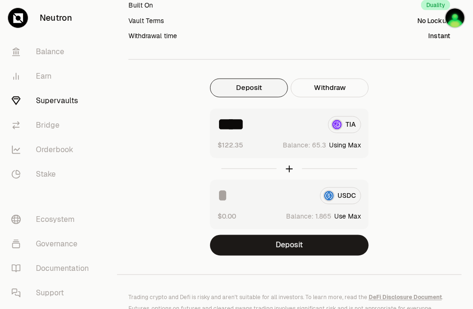
click at [346, 214] on button "Use Max" at bounding box center [347, 216] width 27 height 9
type input "********"
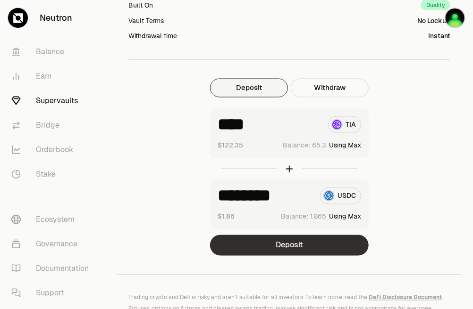
click at [319, 249] on button "Deposit" at bounding box center [289, 245] width 159 height 21
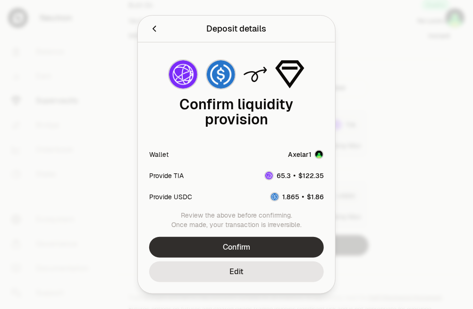
click at [298, 242] on button "Confirm" at bounding box center [236, 247] width 175 height 21
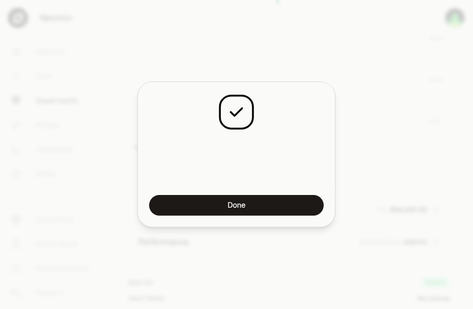
scroll to position [742, 0]
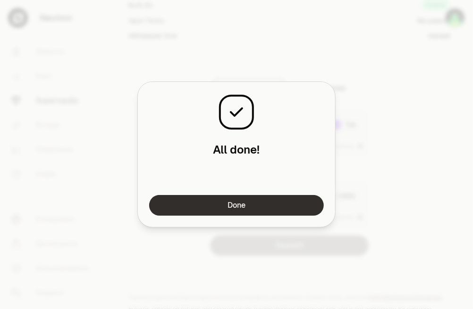
click at [275, 207] on button "Done" at bounding box center [236, 205] width 175 height 21
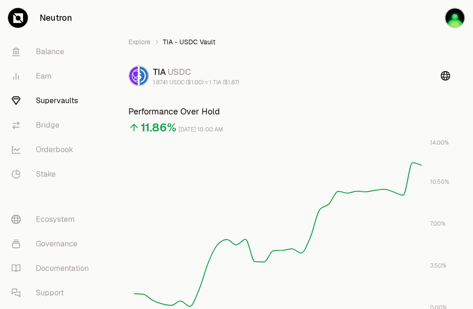
scroll to position [0, 0]
click at [449, 78] on icon at bounding box center [445, 76] width 9 height 9
click at [67, 97] on link "Supervaults" at bounding box center [53, 101] width 98 height 25
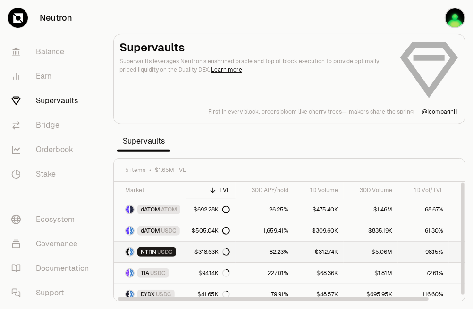
scroll to position [3, 0]
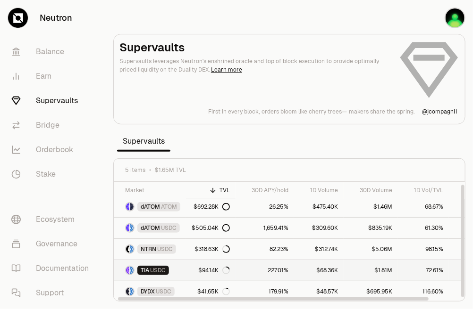
click at [245, 270] on link "227.01%" at bounding box center [264, 270] width 58 height 21
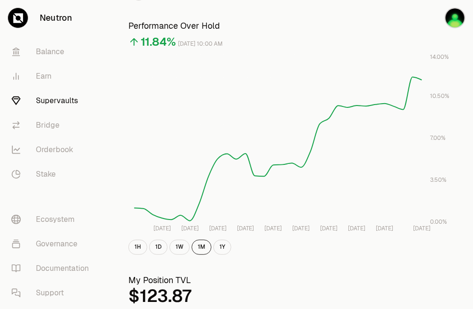
scroll to position [84, 0]
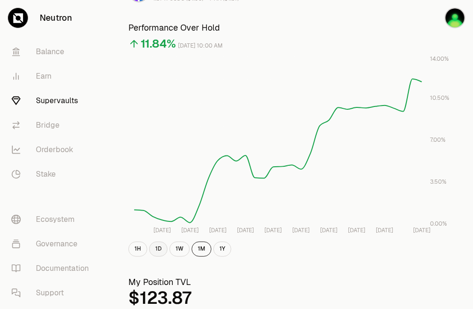
click at [159, 248] on button "1D" at bounding box center [158, 249] width 18 height 15
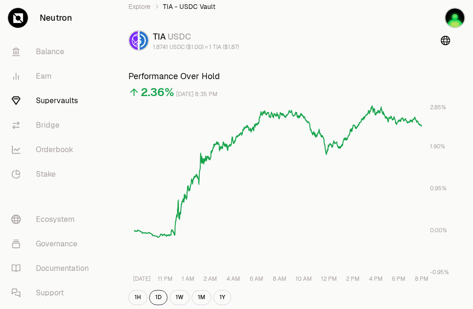
scroll to position [59, 0]
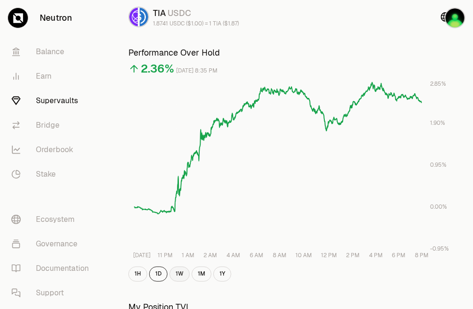
click at [174, 279] on button "1W" at bounding box center [179, 274] width 20 height 15
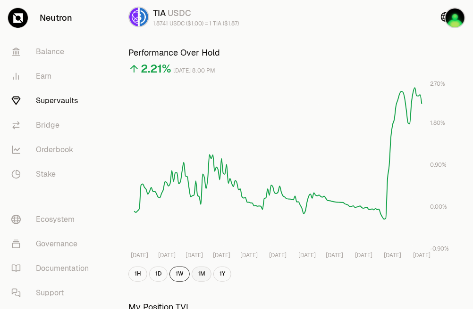
click at [198, 278] on button "1M" at bounding box center [202, 274] width 20 height 15
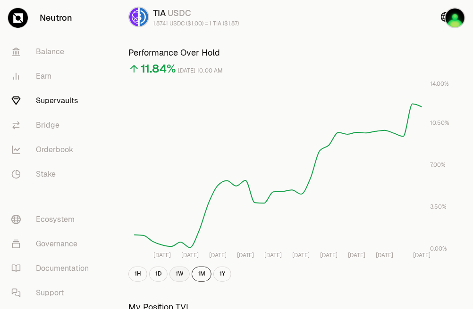
click at [176, 272] on button "1W" at bounding box center [179, 274] width 20 height 15
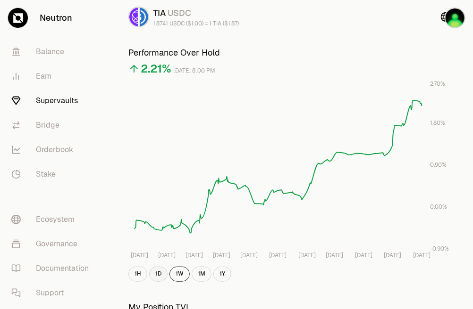
click at [163, 273] on button "1D" at bounding box center [158, 274] width 18 height 15
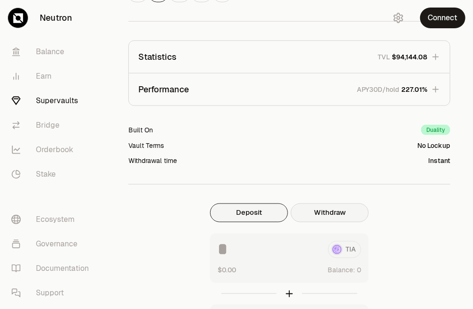
scroll to position [483, 0]
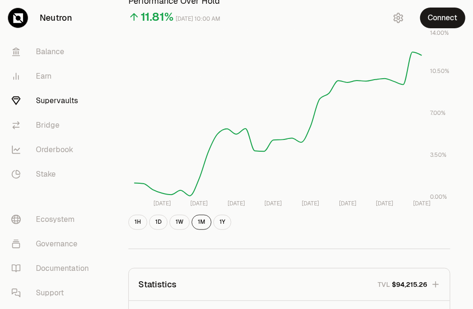
scroll to position [106, 0]
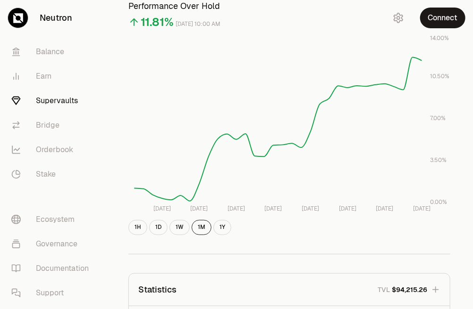
click at [51, 98] on link "Supervaults" at bounding box center [53, 101] width 98 height 25
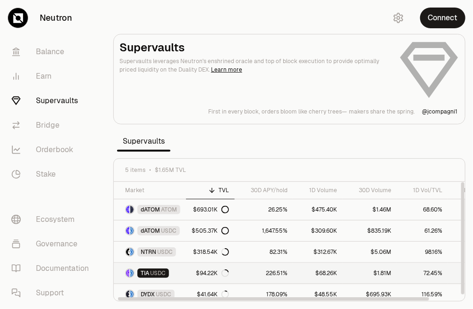
click at [157, 271] on span "USDC" at bounding box center [158, 274] width 16 height 8
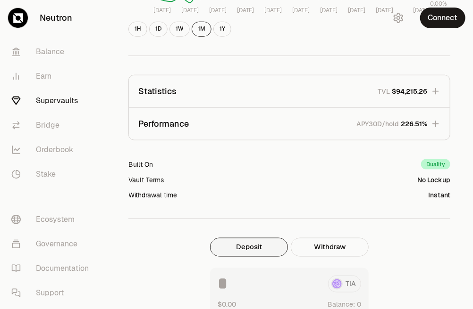
scroll to position [308, 0]
